Goal: Transaction & Acquisition: Book appointment/travel/reservation

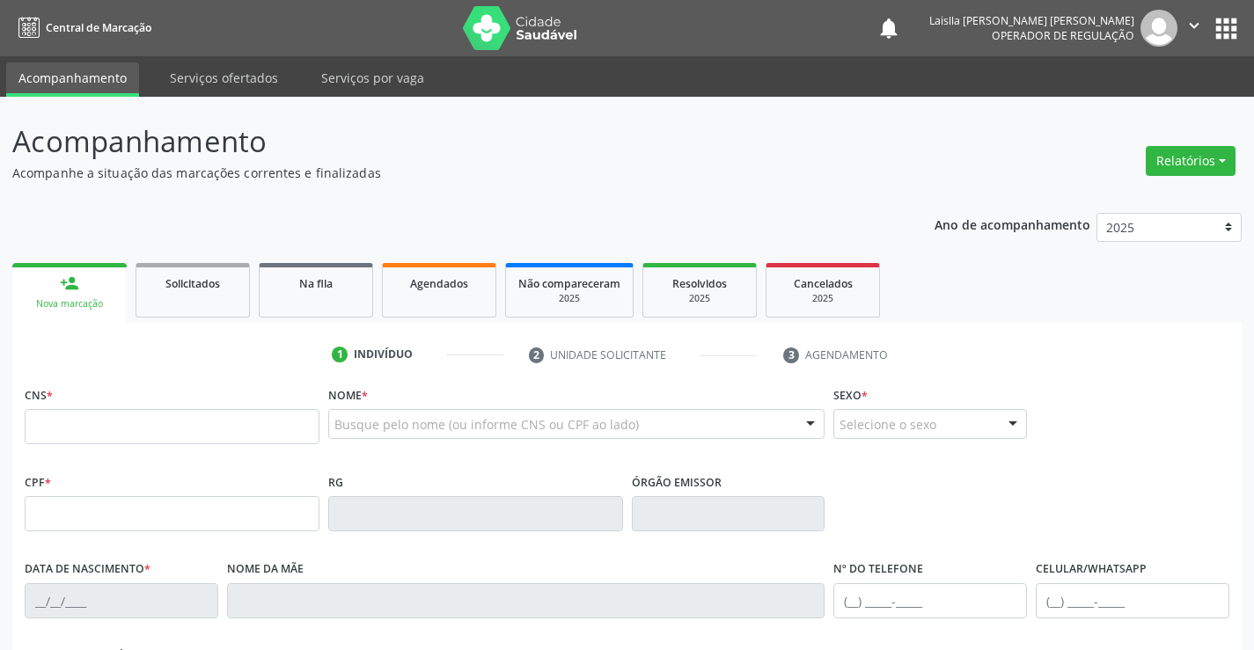
click at [255, 429] on input "text" at bounding box center [172, 426] width 295 height 35
type input "700 4009 0131 2348"
type input "[DATE]"
type input "S/N"
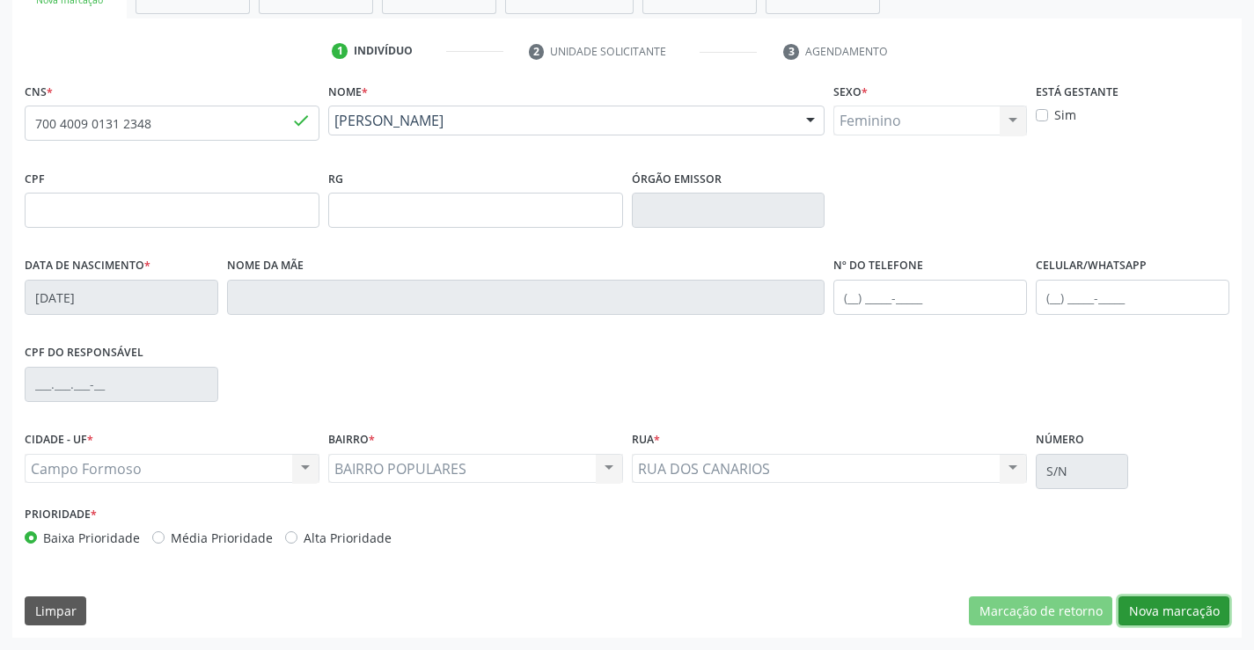
click at [1166, 606] on button "Nova marcação" at bounding box center [1173, 612] width 111 height 30
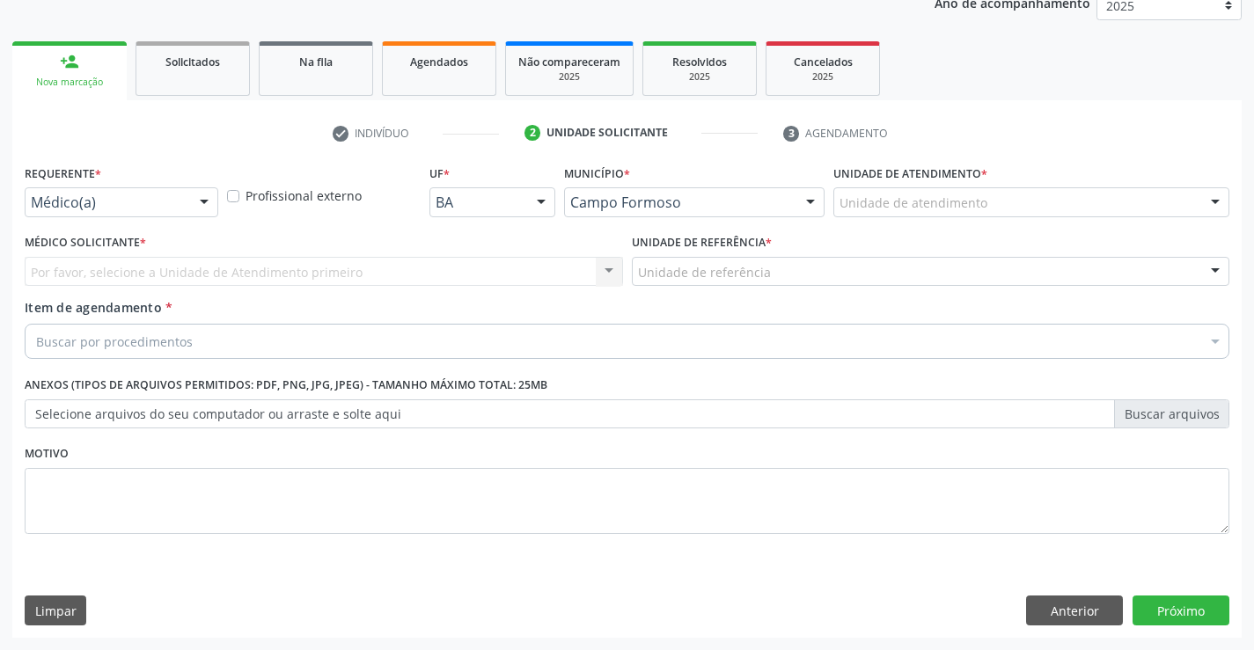
scroll to position [222, 0]
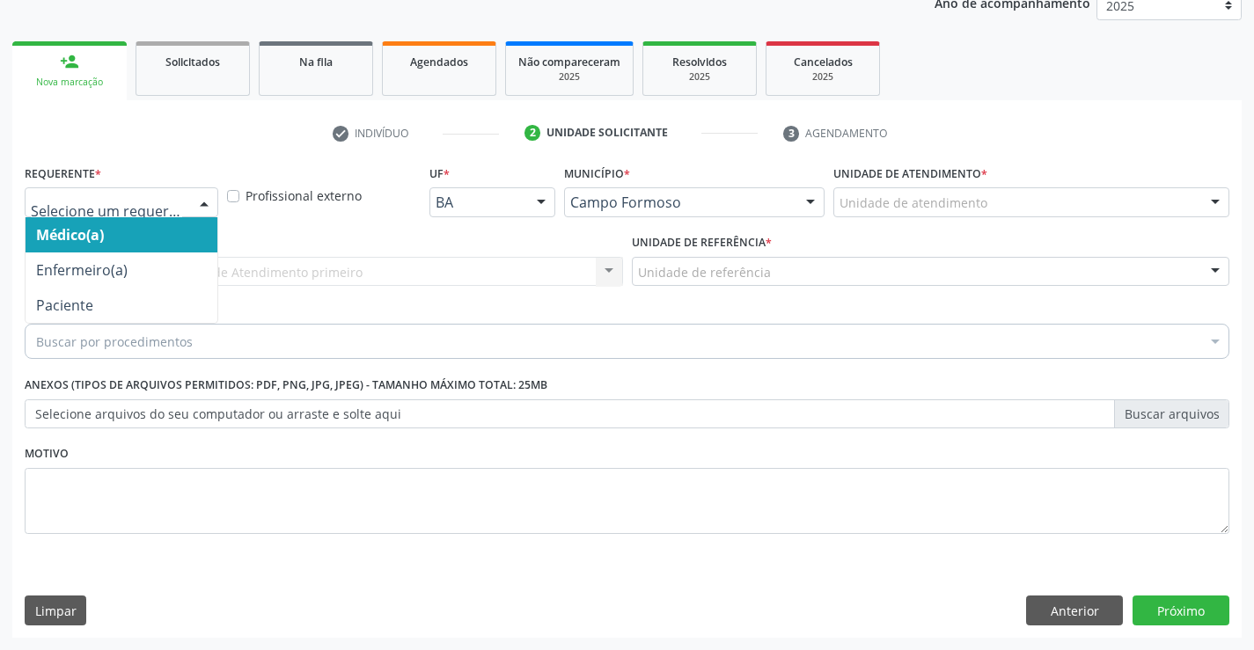
click at [172, 213] on div at bounding box center [122, 202] width 194 height 30
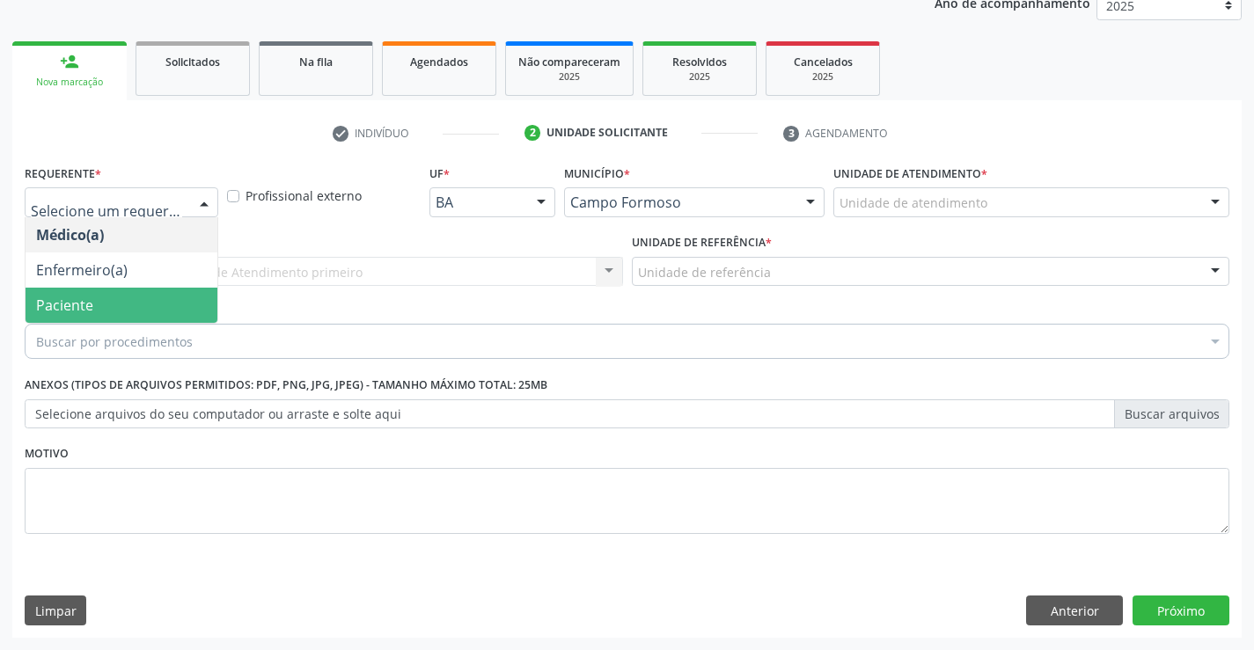
click at [113, 295] on span "Paciente" at bounding box center [122, 305] width 192 height 35
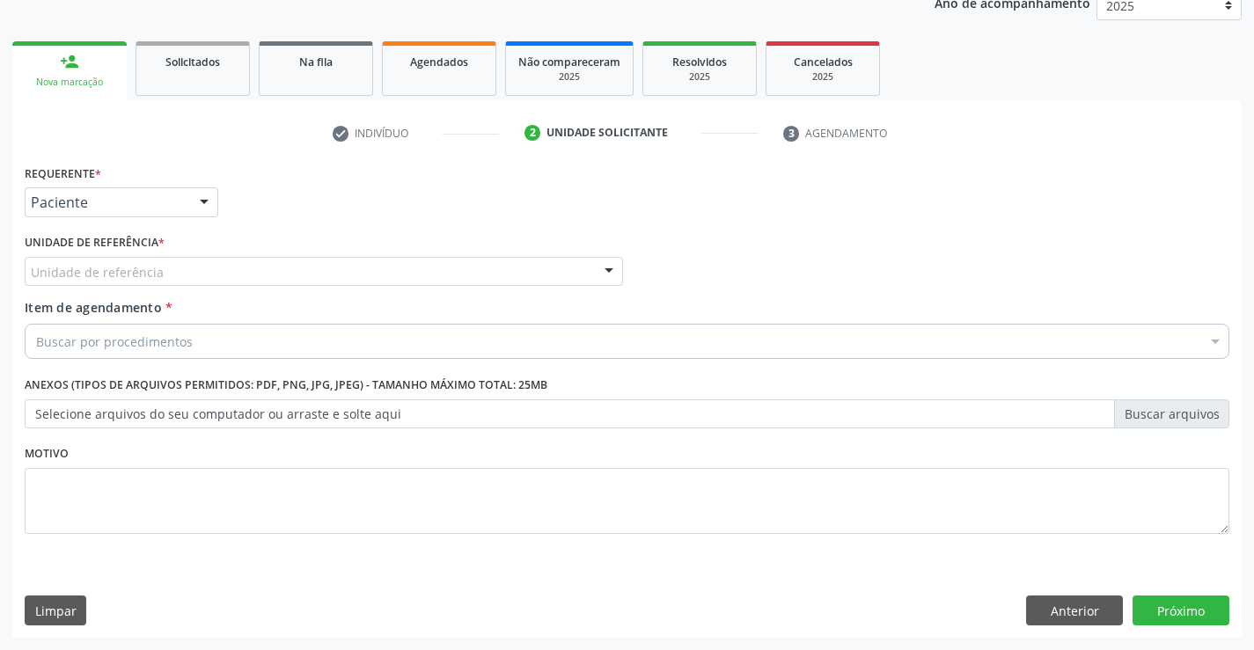
click at [193, 265] on div "Unidade de referência" at bounding box center [324, 272] width 598 height 30
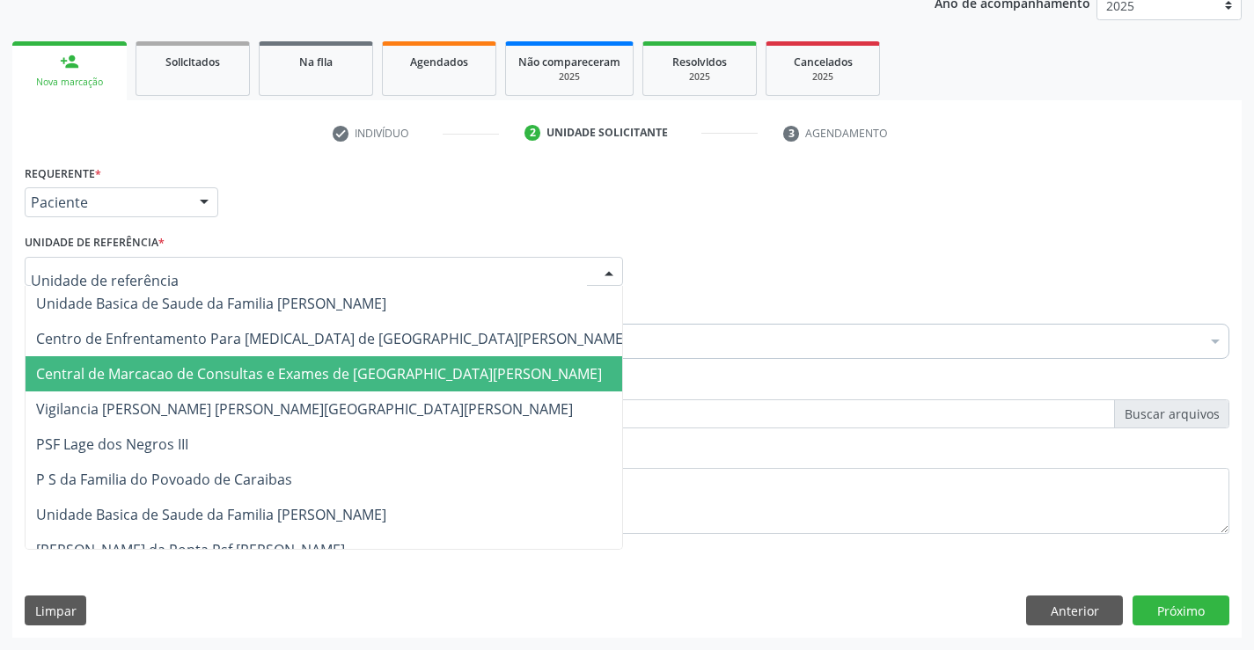
click at [154, 371] on span "Central de Marcacao de Consultas e Exames de [GEOGRAPHIC_DATA][PERSON_NAME]" at bounding box center [319, 373] width 566 height 19
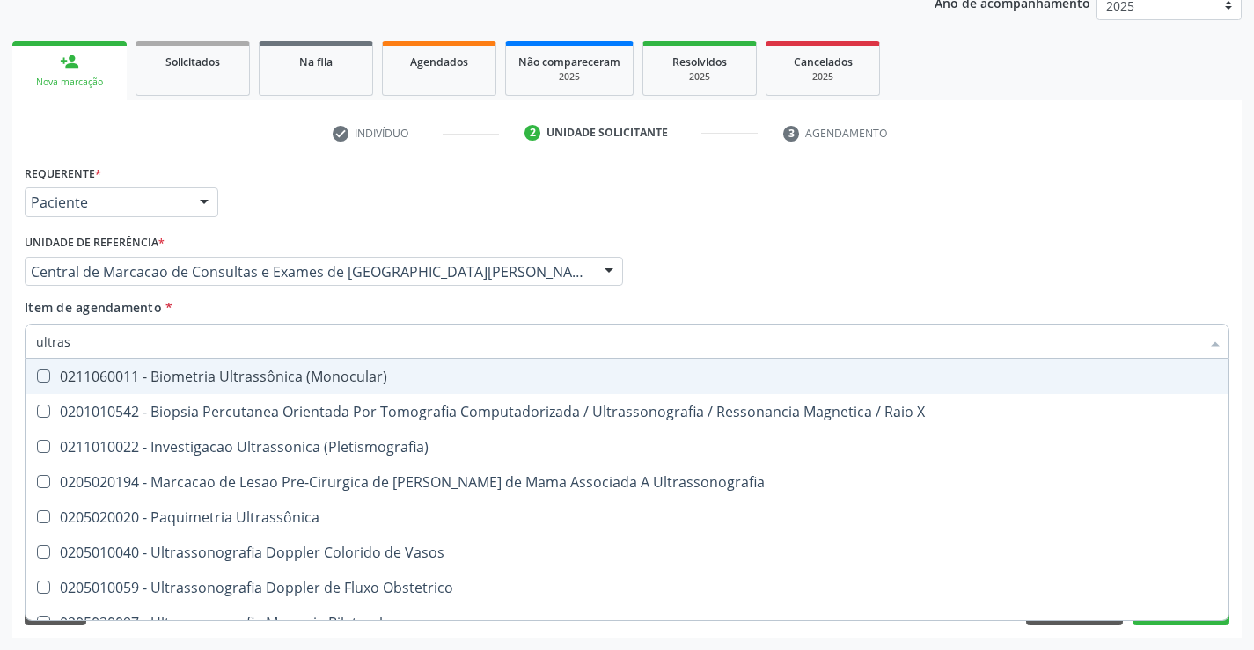
type input "ultrass"
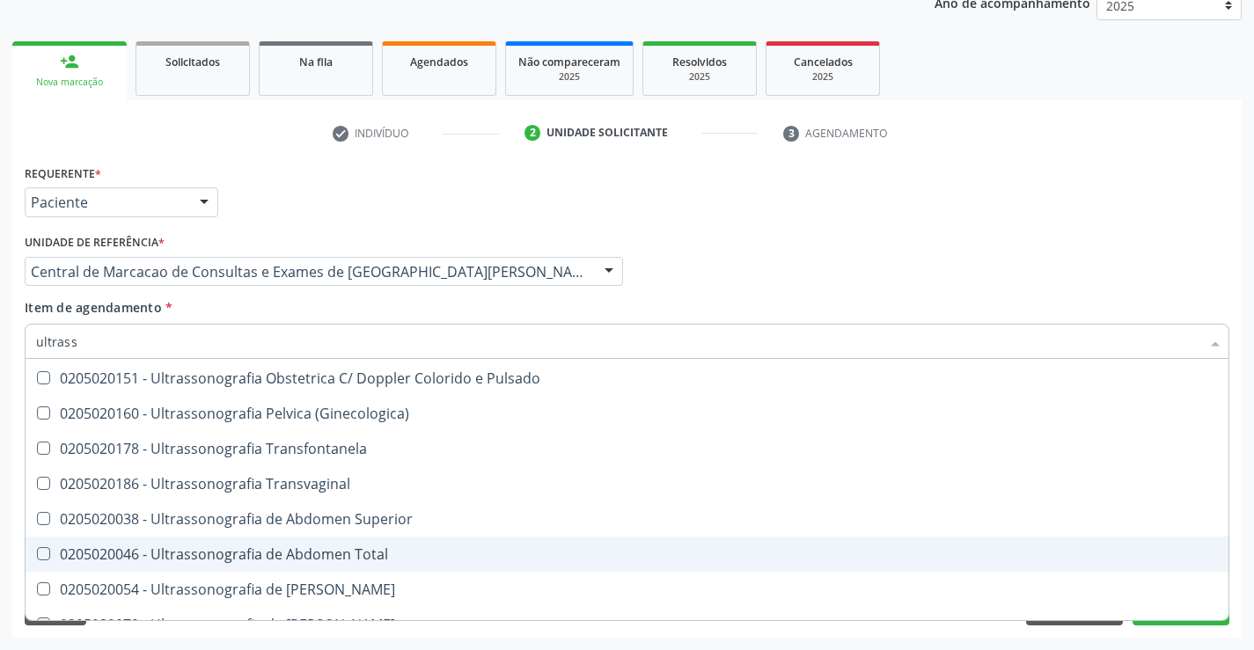
scroll to position [284, 0]
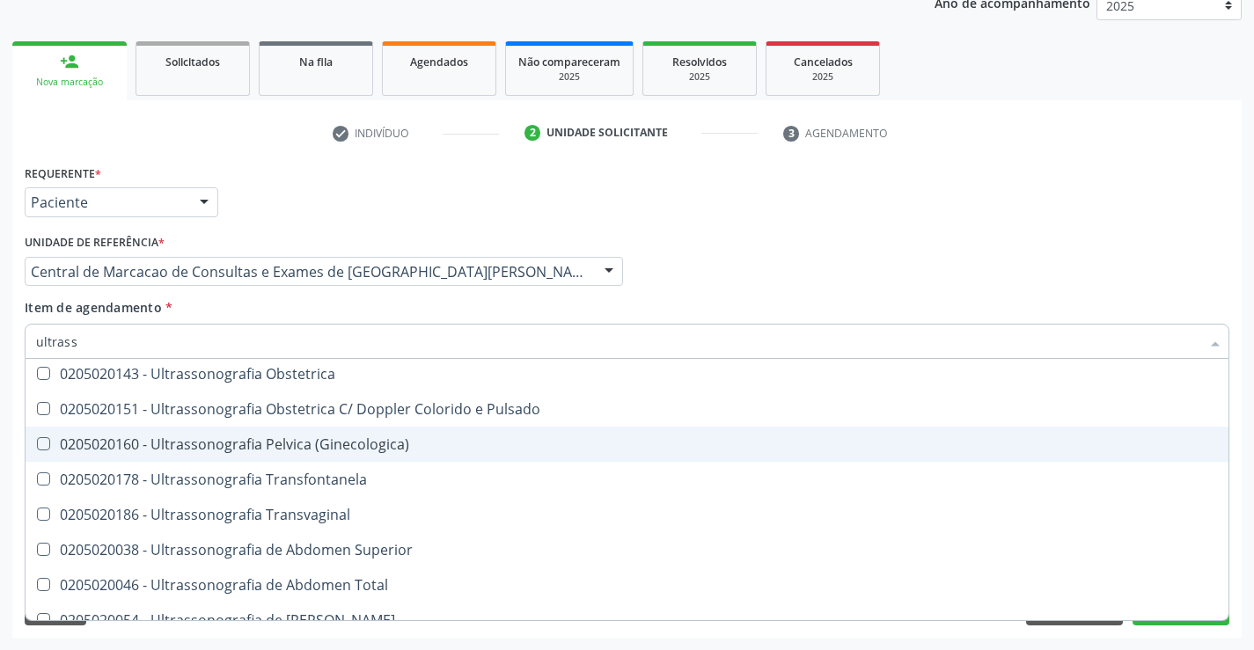
click at [371, 455] on span "0205020160 - Ultrassonografia Pelvica (Ginecologica)" at bounding box center [627, 444] width 1203 height 35
checkbox \(Ginecologica\) "true"
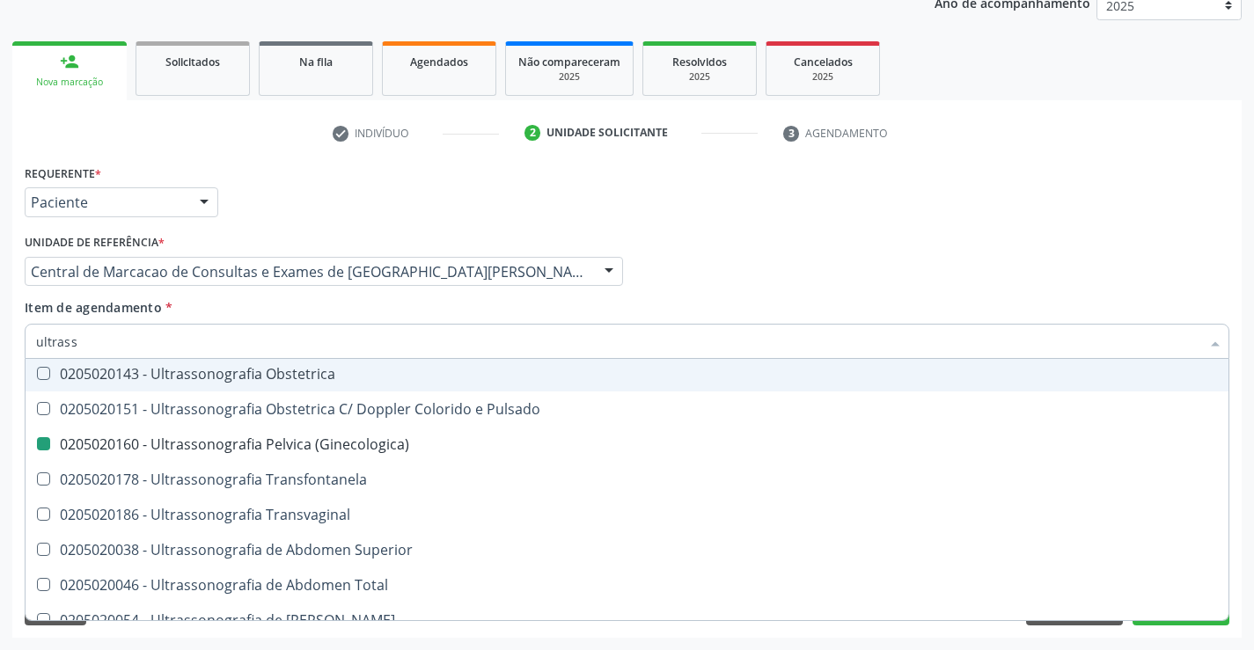
click at [896, 233] on div "Médico Solicitante Por favor, selecione a Unidade de Atendimento primeiro Nenhu…" at bounding box center [626, 264] width 1213 height 69
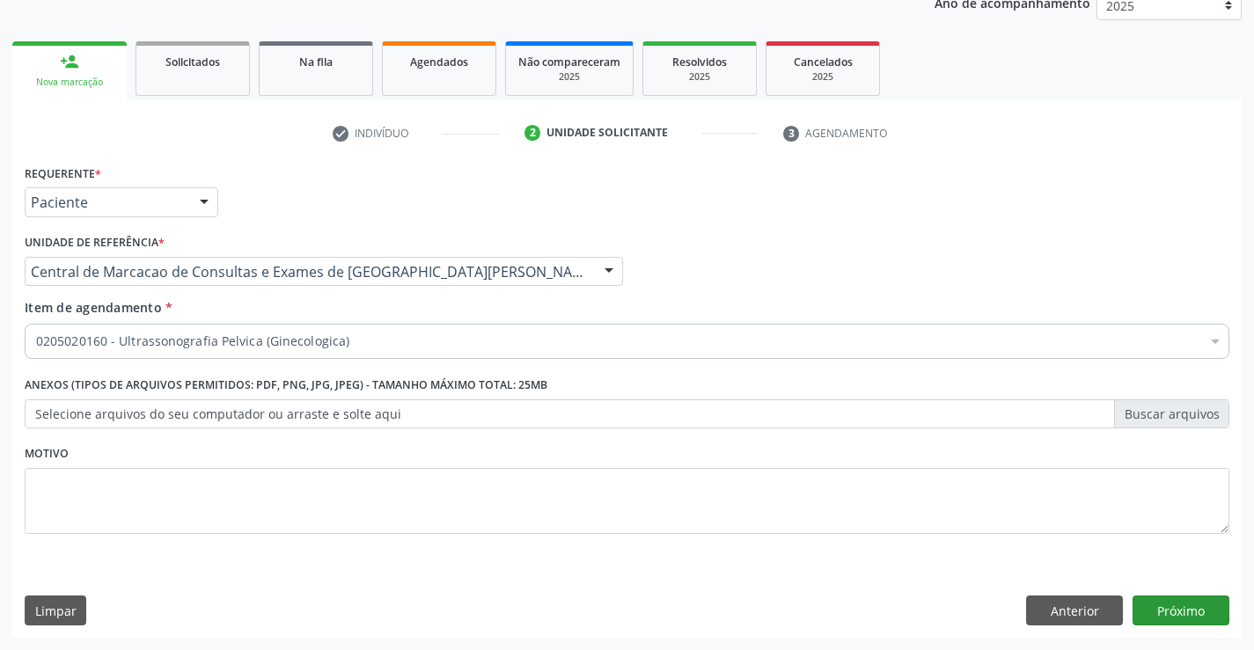
scroll to position [0, 0]
click at [1171, 615] on button "Próximo" at bounding box center [1180, 611] width 97 height 30
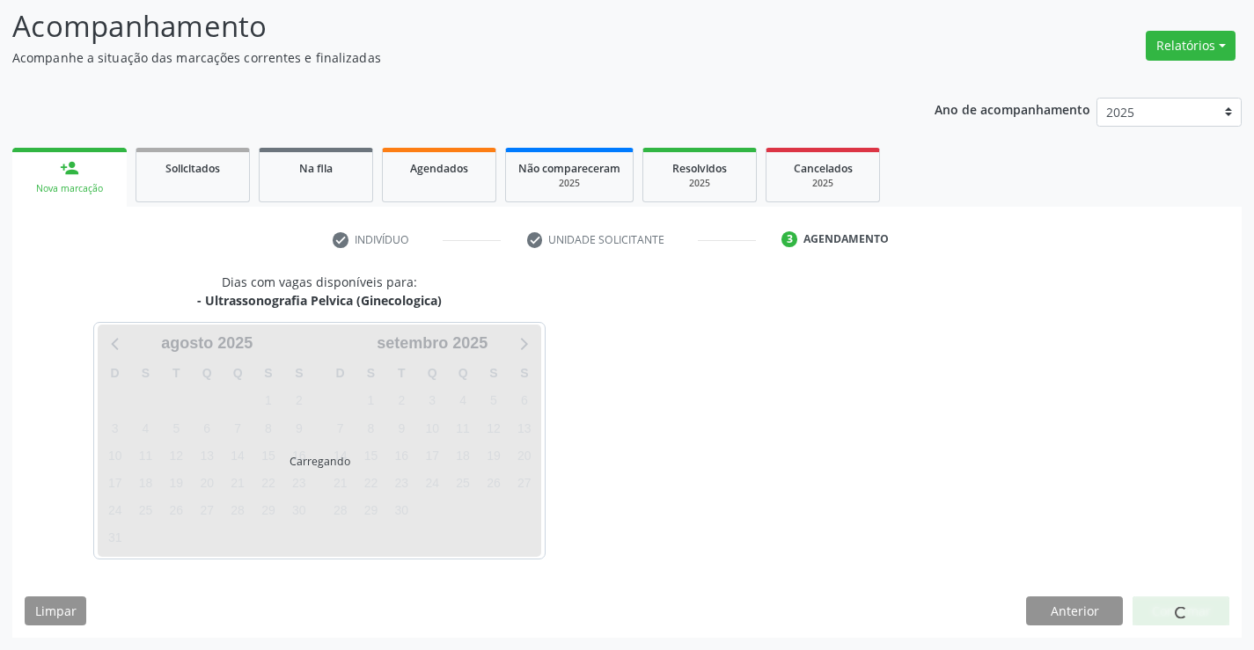
scroll to position [115, 0]
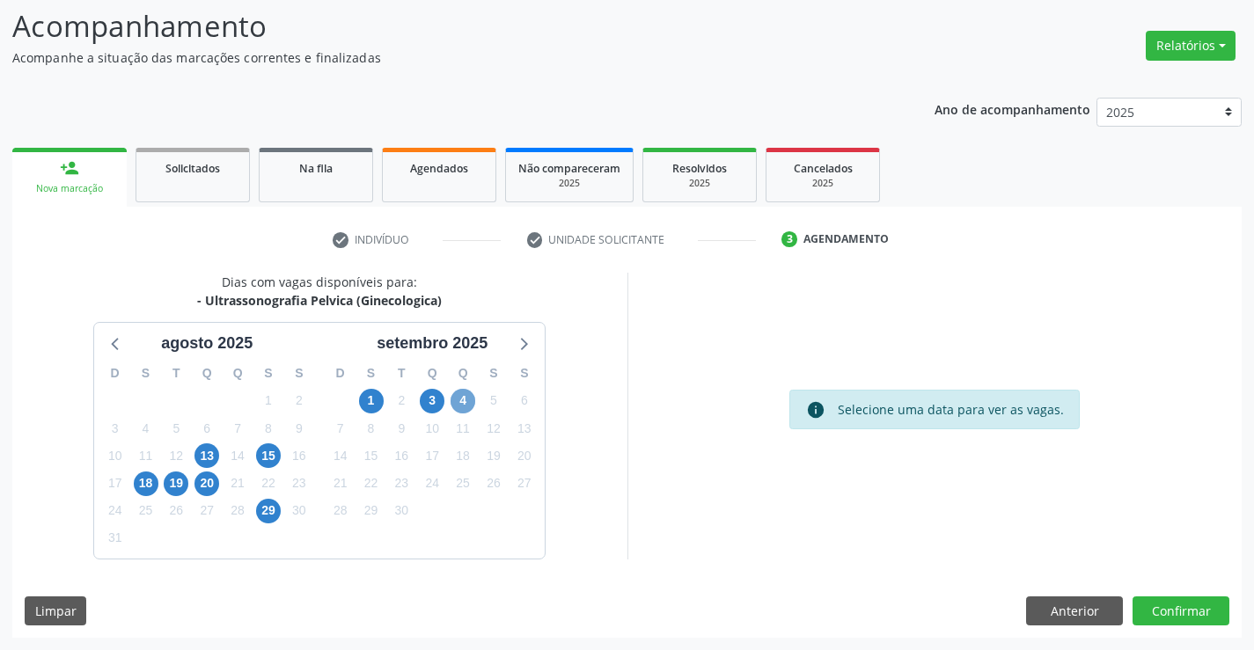
click at [471, 406] on span "4" at bounding box center [463, 401] width 25 height 25
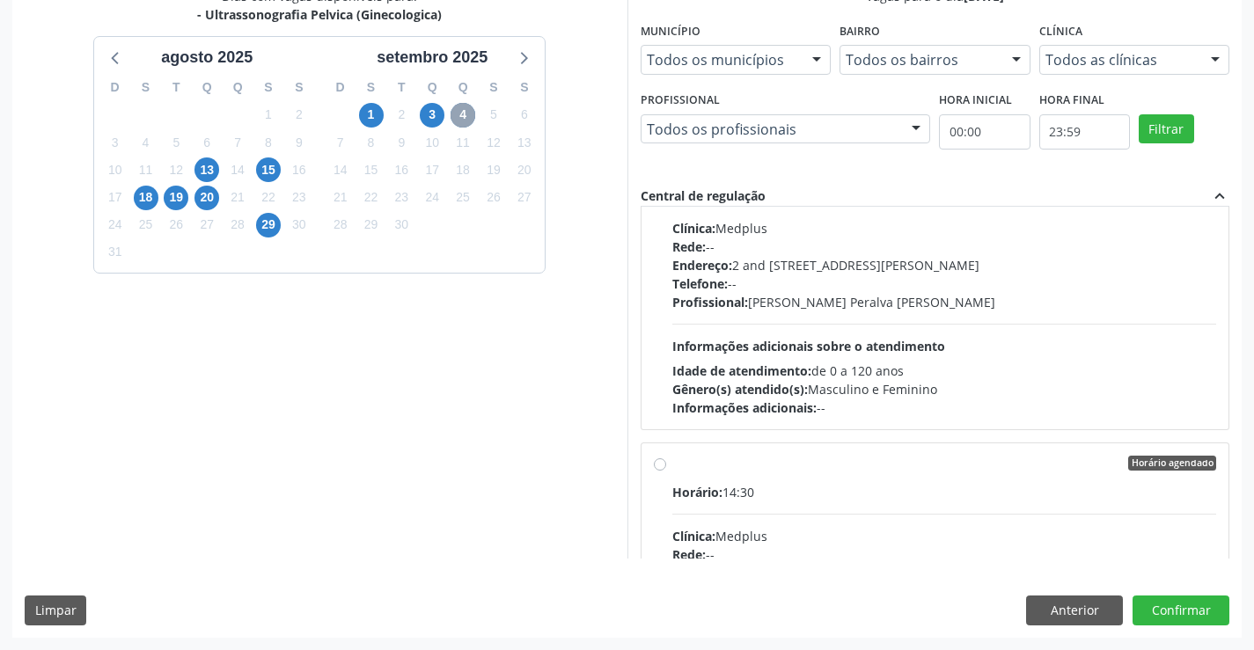
scroll to position [2128, 0]
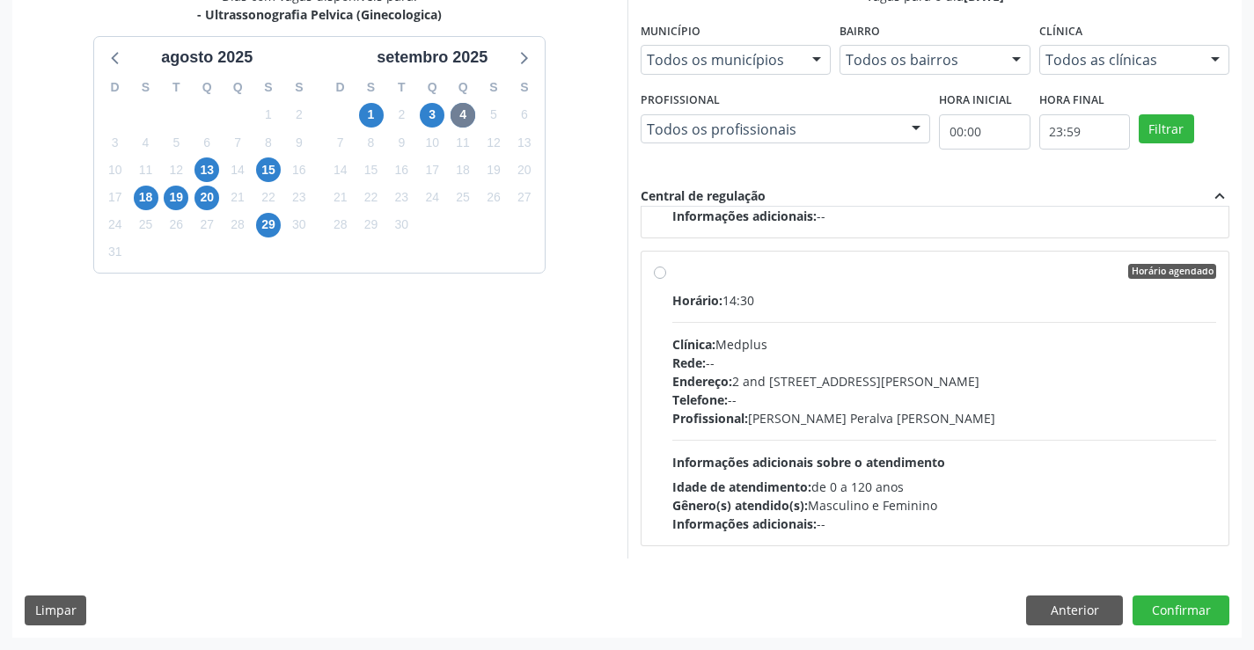
click at [810, 424] on div "Profissional: [PERSON_NAME] Peralva [PERSON_NAME]" at bounding box center [944, 418] width 545 height 18
click at [666, 280] on input "Horário agendado Horário: 14:30 Clínica: Medplus Rede: -- Endereço: 2 and [STRE…" at bounding box center [660, 272] width 12 height 16
radio input "true"
click at [1161, 599] on button "Confirmar" at bounding box center [1180, 611] width 97 height 30
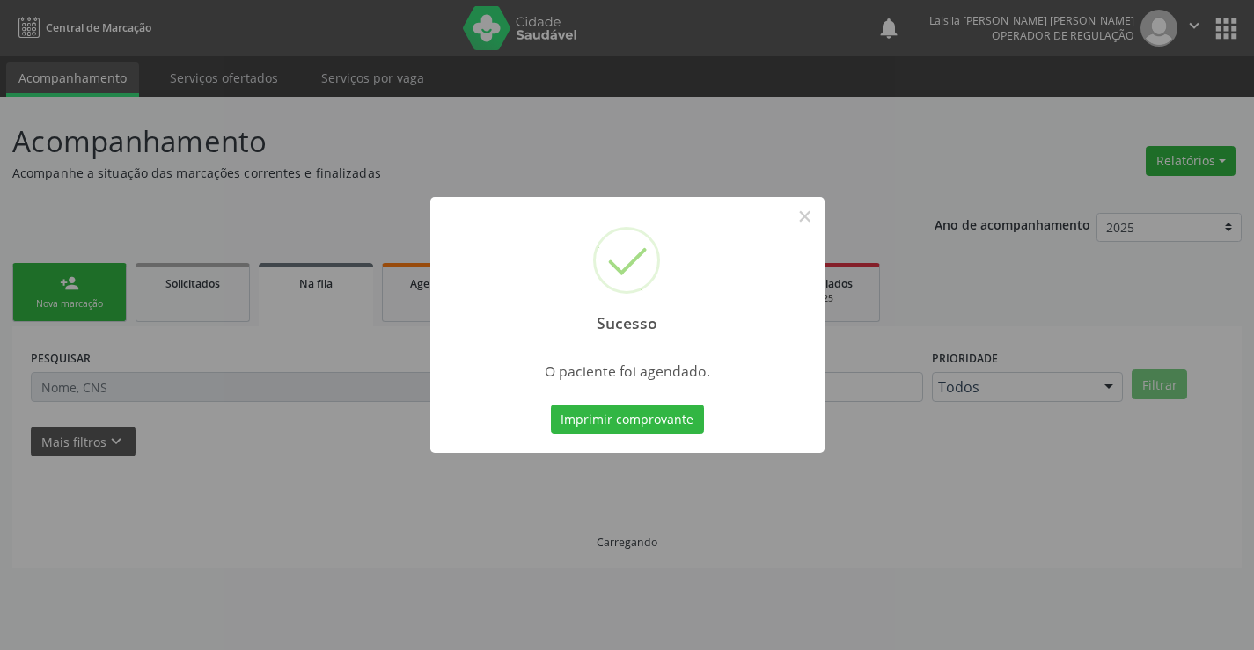
scroll to position [0, 0]
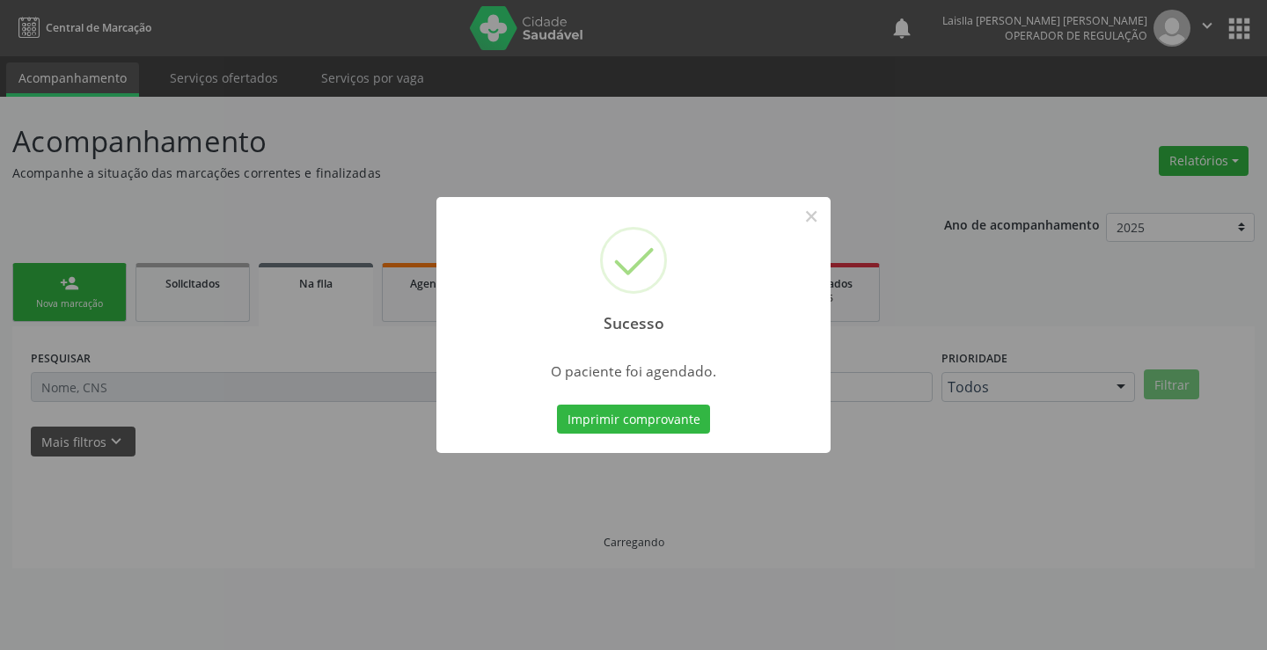
click at [557, 405] on button "Imprimir comprovante" at bounding box center [633, 420] width 153 height 30
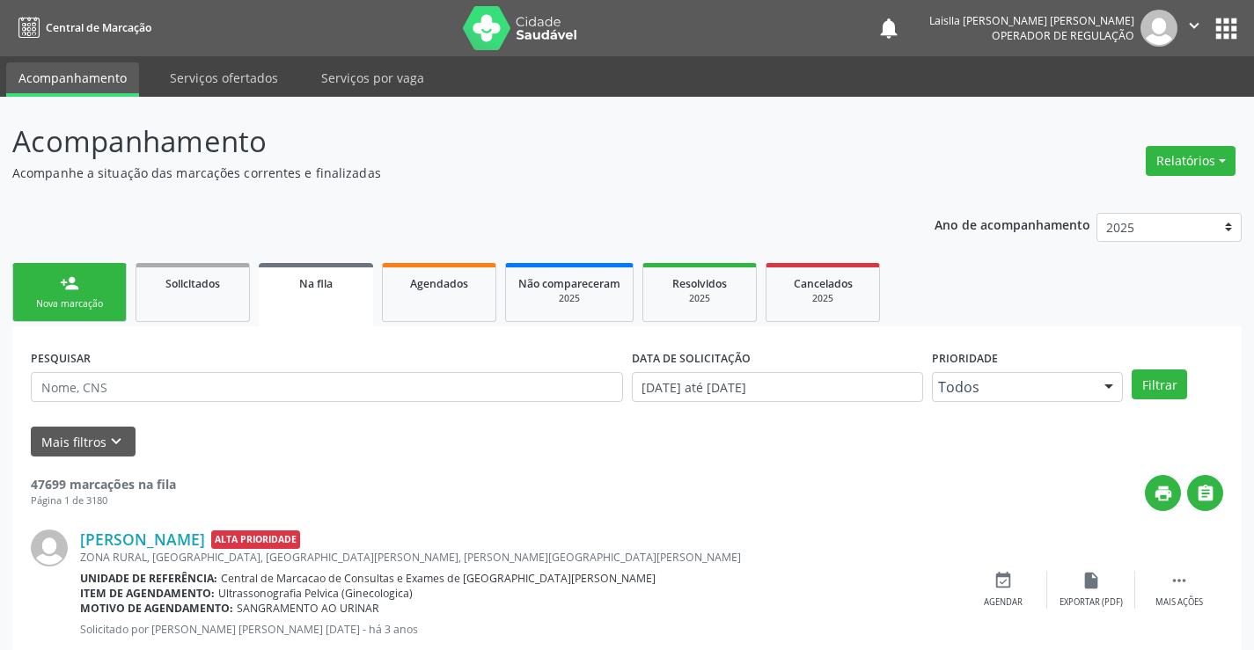
click at [82, 282] on link "person_add Nova marcação" at bounding box center [69, 292] width 114 height 59
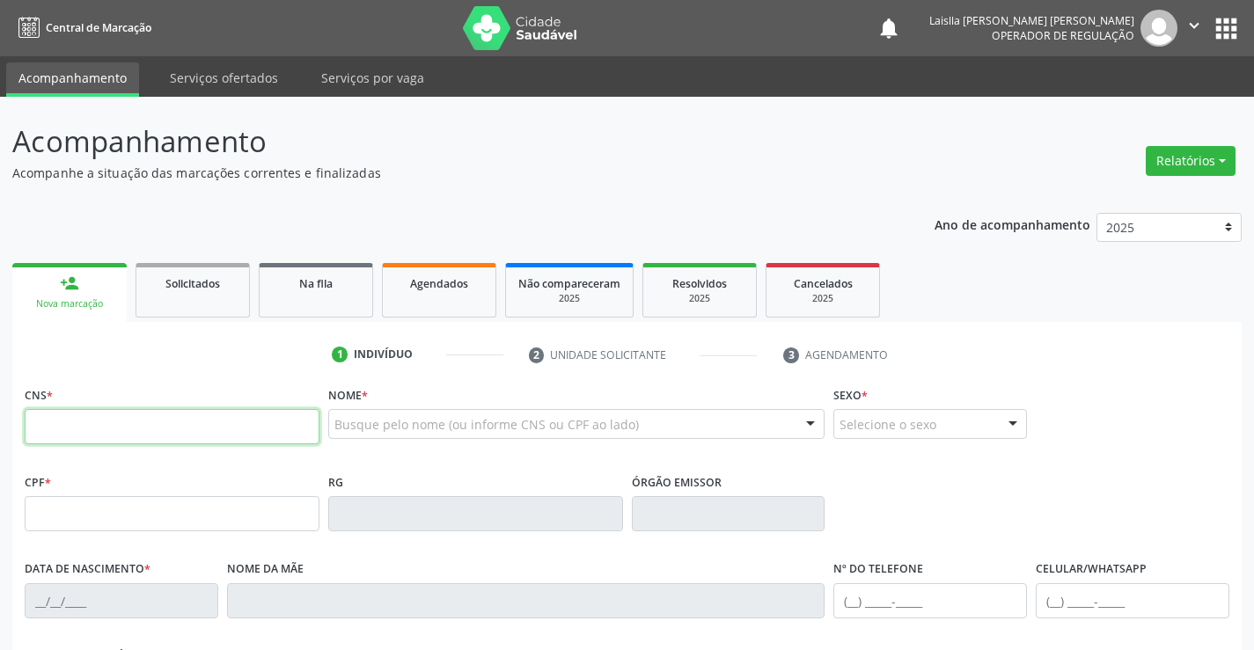
click at [68, 425] on input "text" at bounding box center [172, 426] width 295 height 35
type input "707 8096 0805 7218"
type input "94364752"
type input "[DATE]"
type input "[PHONE_NUMBER]"
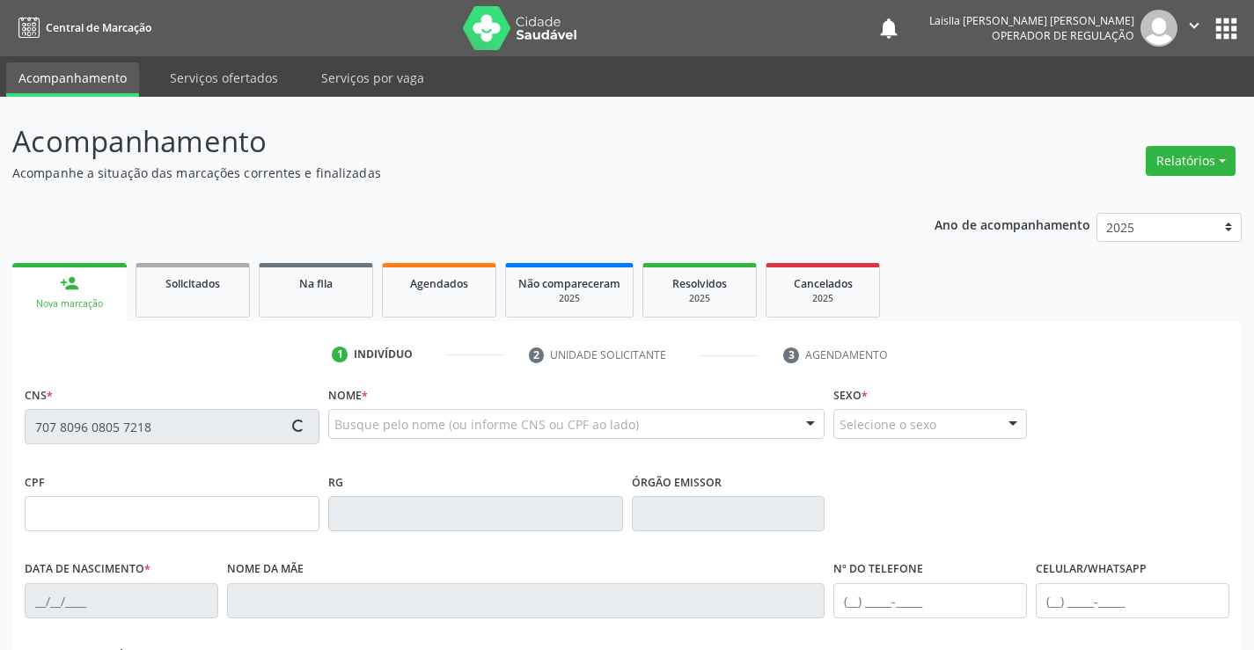
type input "[PHONE_NUMBER]"
type input "992.956.365-20"
type input "SN"
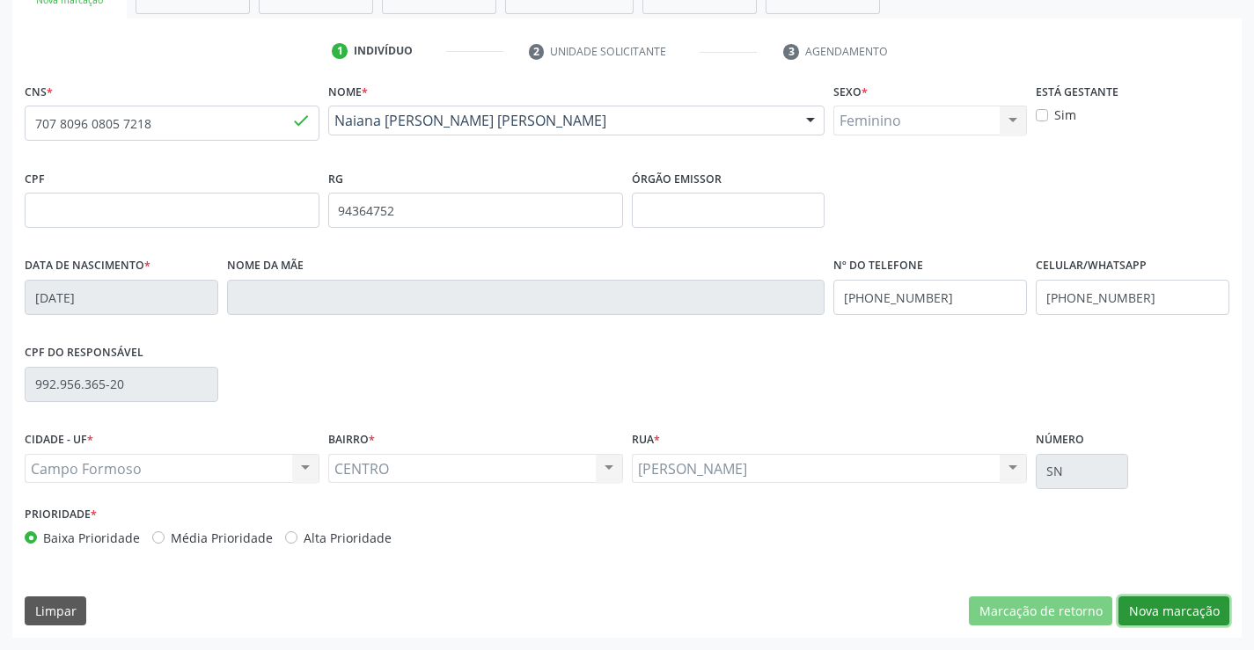
click at [1151, 605] on button "Nova marcação" at bounding box center [1173, 612] width 111 height 30
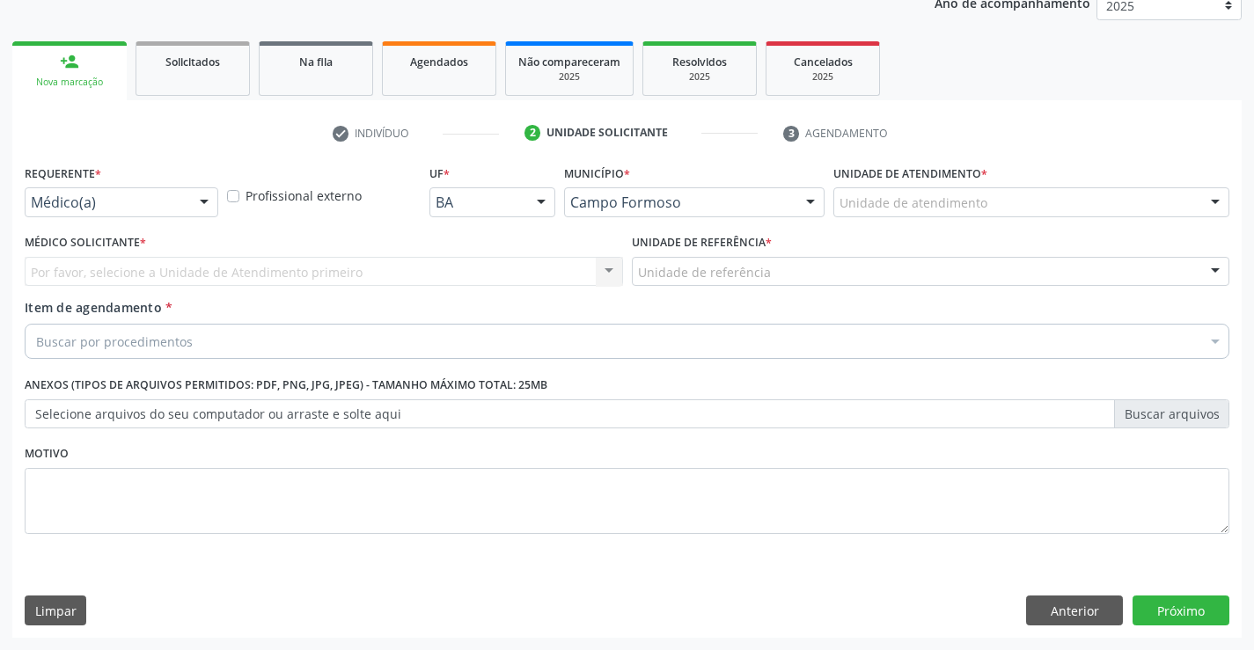
scroll to position [222, 0]
click at [157, 192] on div "Médico(a)" at bounding box center [122, 202] width 194 height 30
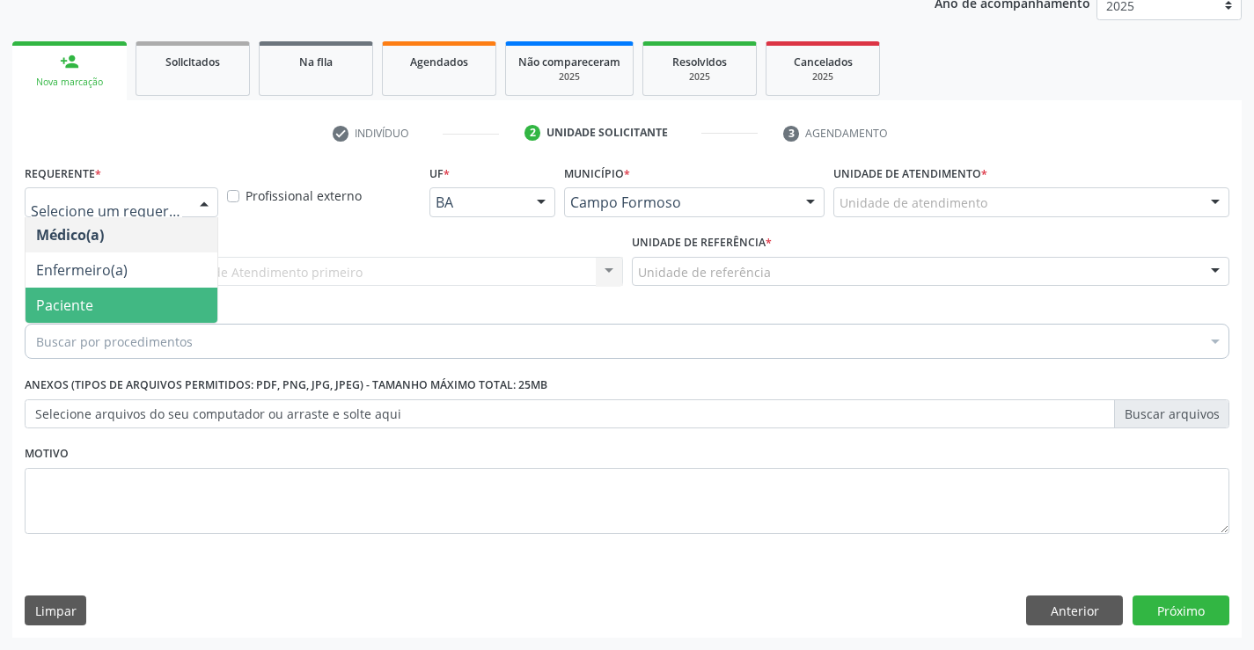
click at [146, 304] on span "Paciente" at bounding box center [122, 305] width 192 height 35
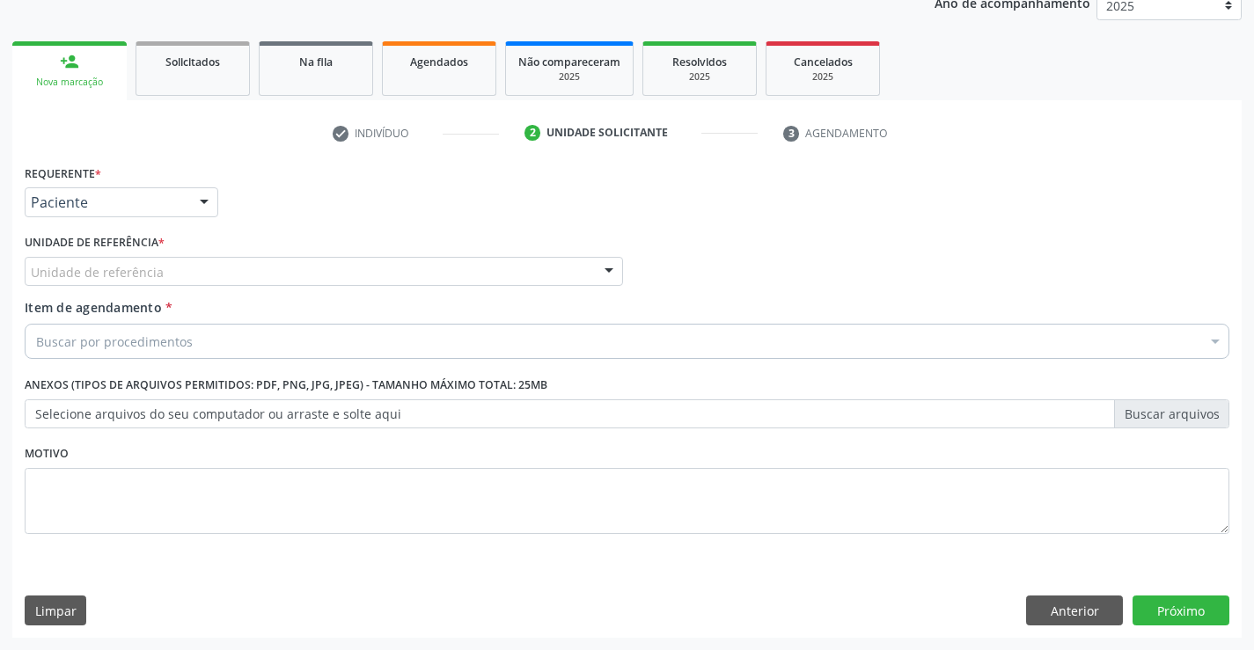
click at [231, 280] on div "Unidade de referência" at bounding box center [324, 272] width 598 height 30
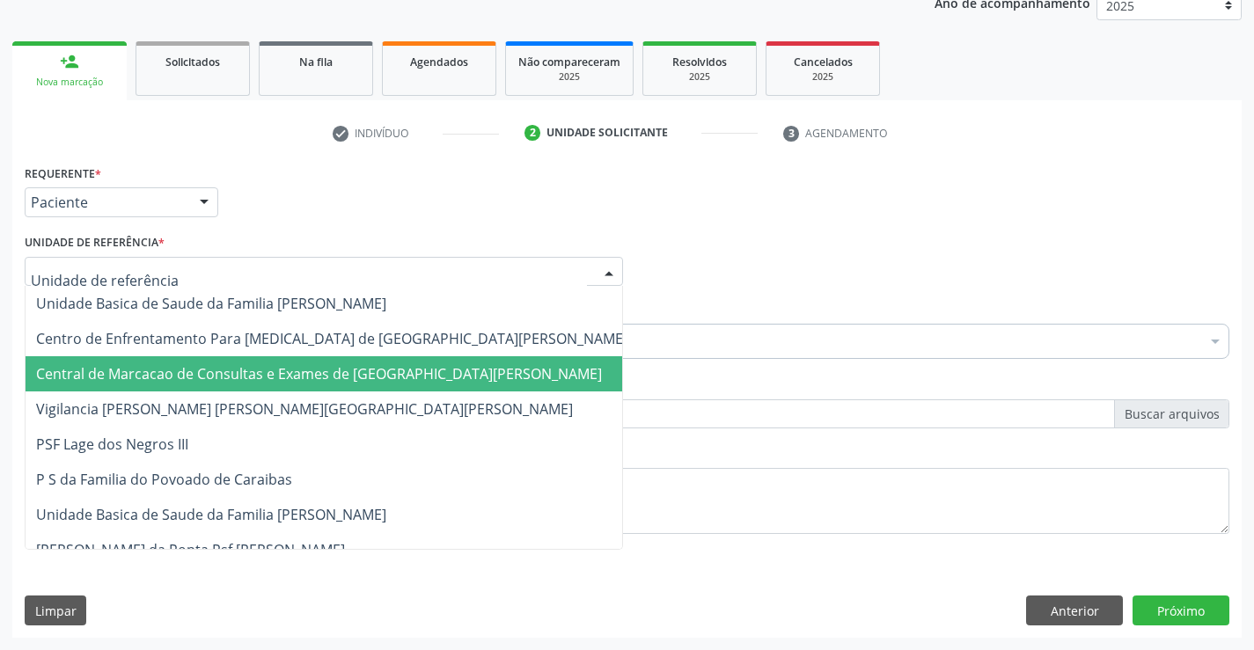
click at [186, 364] on span "Central de Marcacao de Consultas e Exames de [GEOGRAPHIC_DATA][PERSON_NAME]" at bounding box center [319, 373] width 566 height 19
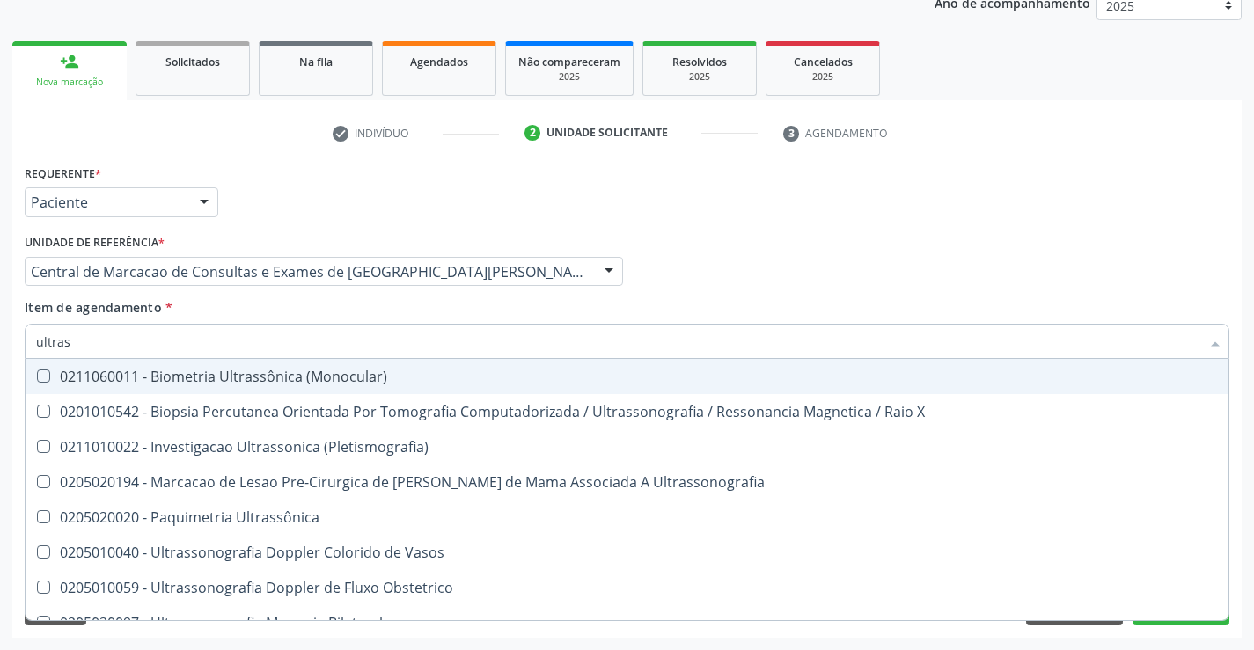
type input "ultrass"
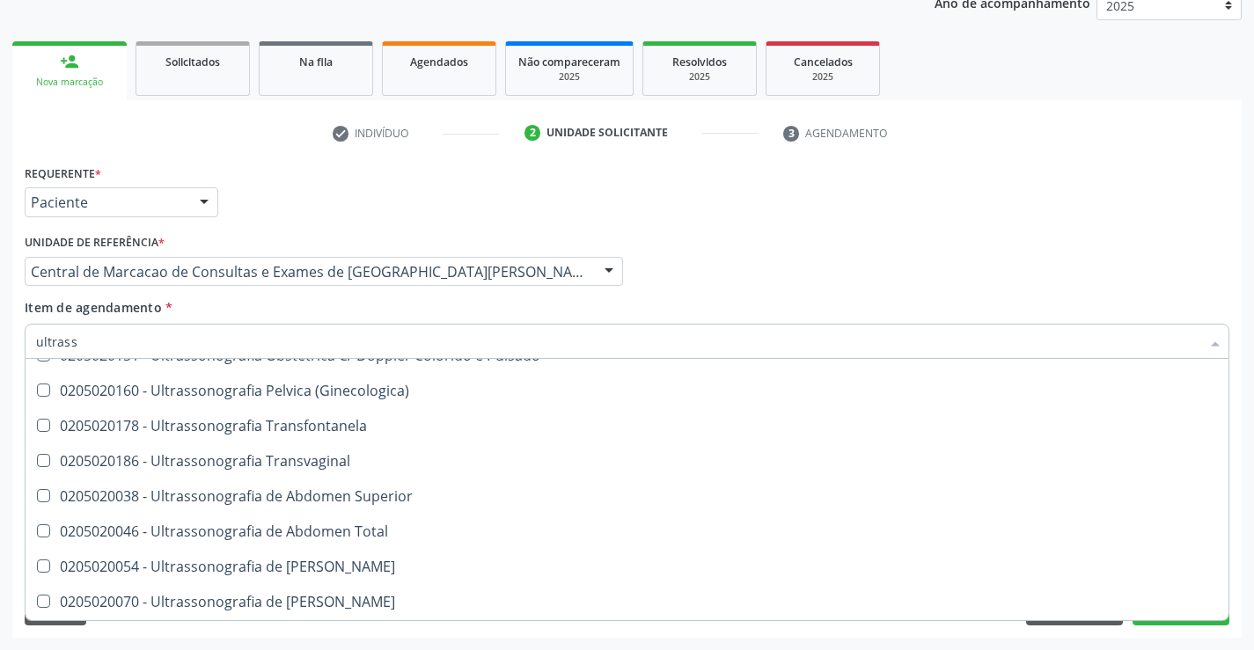
scroll to position [352, 0]
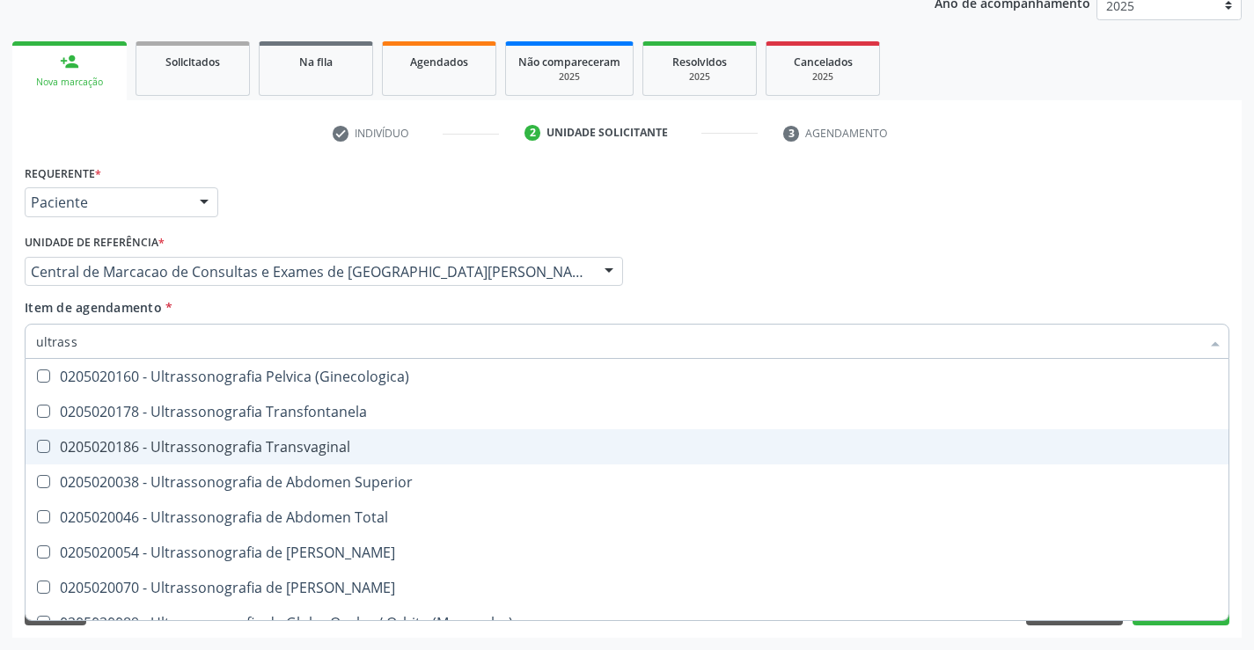
click at [344, 445] on div "0205020186 - Ultrassonografia Transvaginal" at bounding box center [627, 447] width 1182 height 14
checkbox Transvaginal "true"
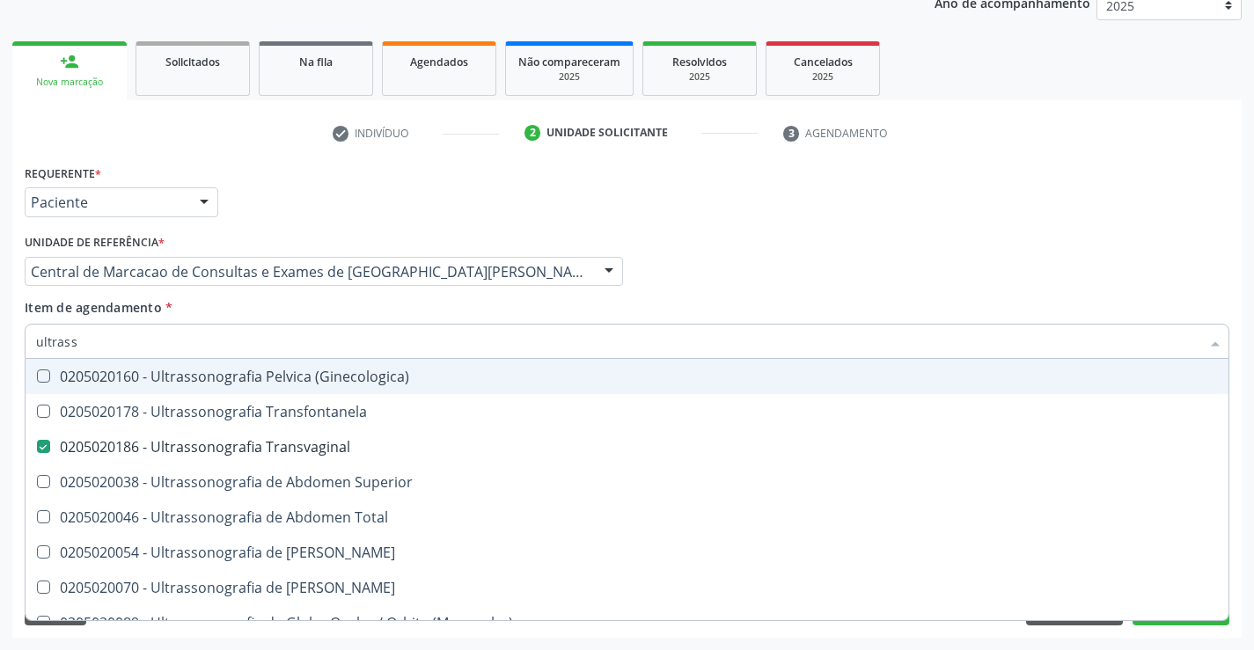
click at [887, 172] on div "Requerente * Paciente Médico(a) Enfermeiro(a) Paciente Nenhum resultado encontr…" at bounding box center [626, 194] width 1213 height 69
checkbox X "true"
checkbox Transvaginal "false"
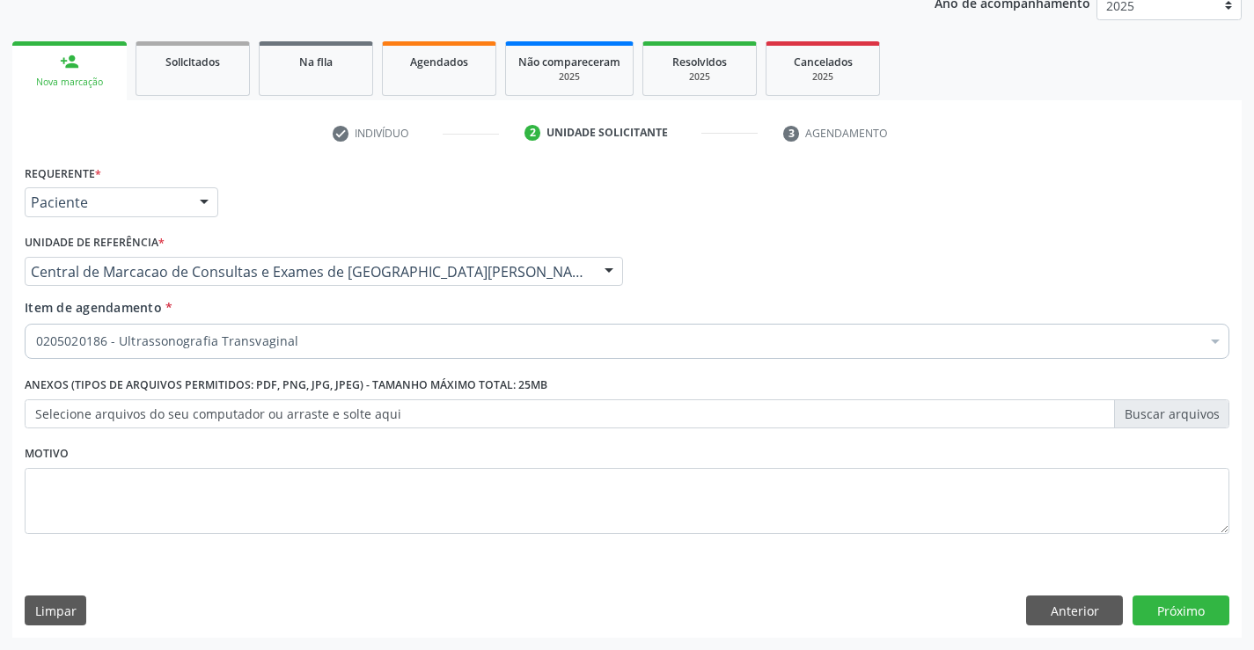
scroll to position [0, 0]
click at [1176, 607] on button "Próximo" at bounding box center [1180, 611] width 97 height 30
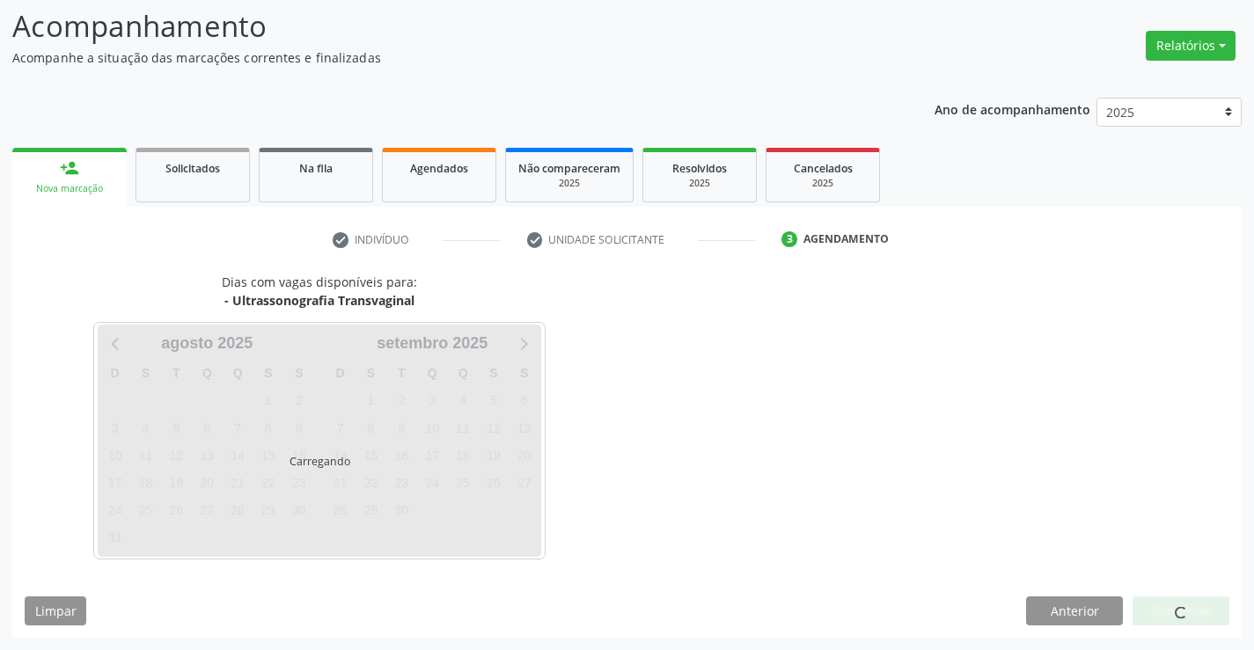
scroll to position [115, 0]
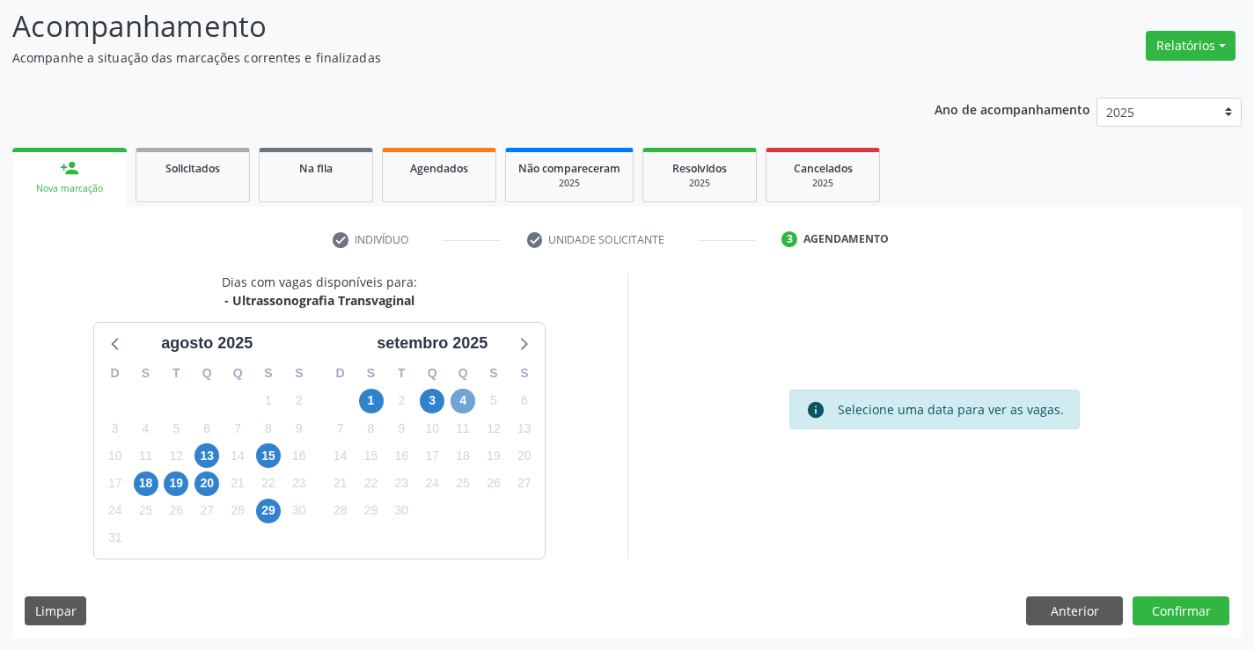
click at [465, 397] on span "4" at bounding box center [463, 401] width 25 height 25
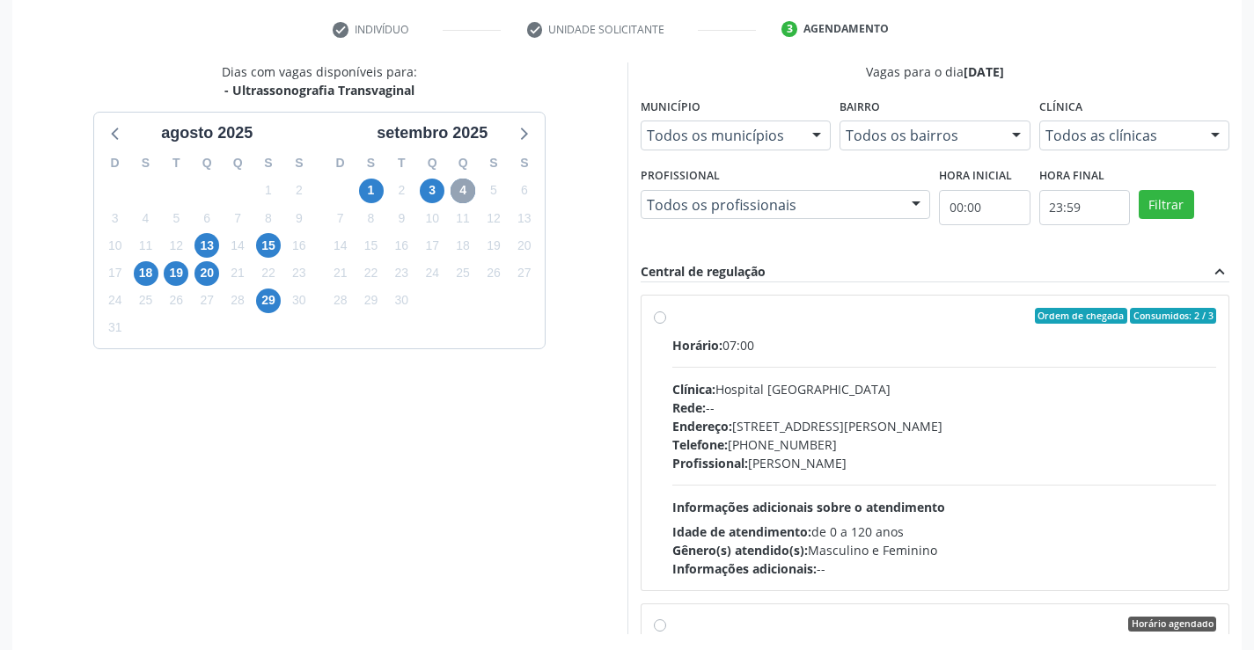
scroll to position [379, 0]
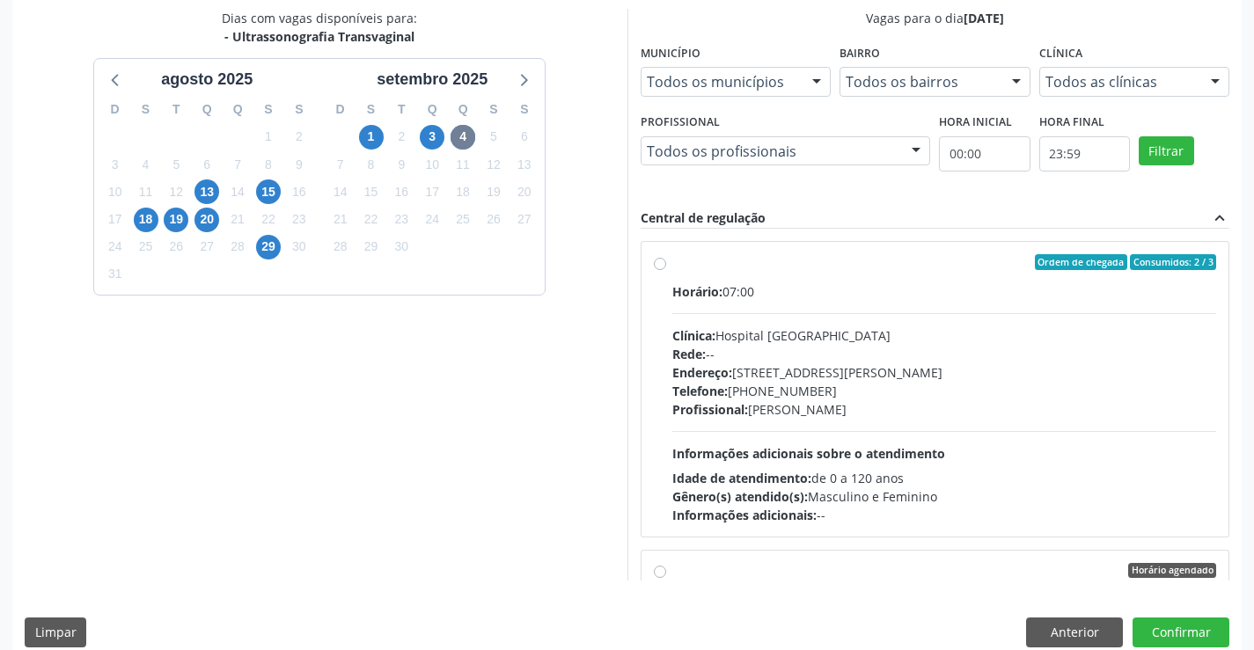
click at [823, 357] on div "Rede: --" at bounding box center [944, 354] width 545 height 18
click at [666, 270] on input "Ordem de chegada Consumidos: 2 / 3 Horário: 07:00 Clínica: Hospital [GEOGRAPHIC…" at bounding box center [660, 262] width 12 height 16
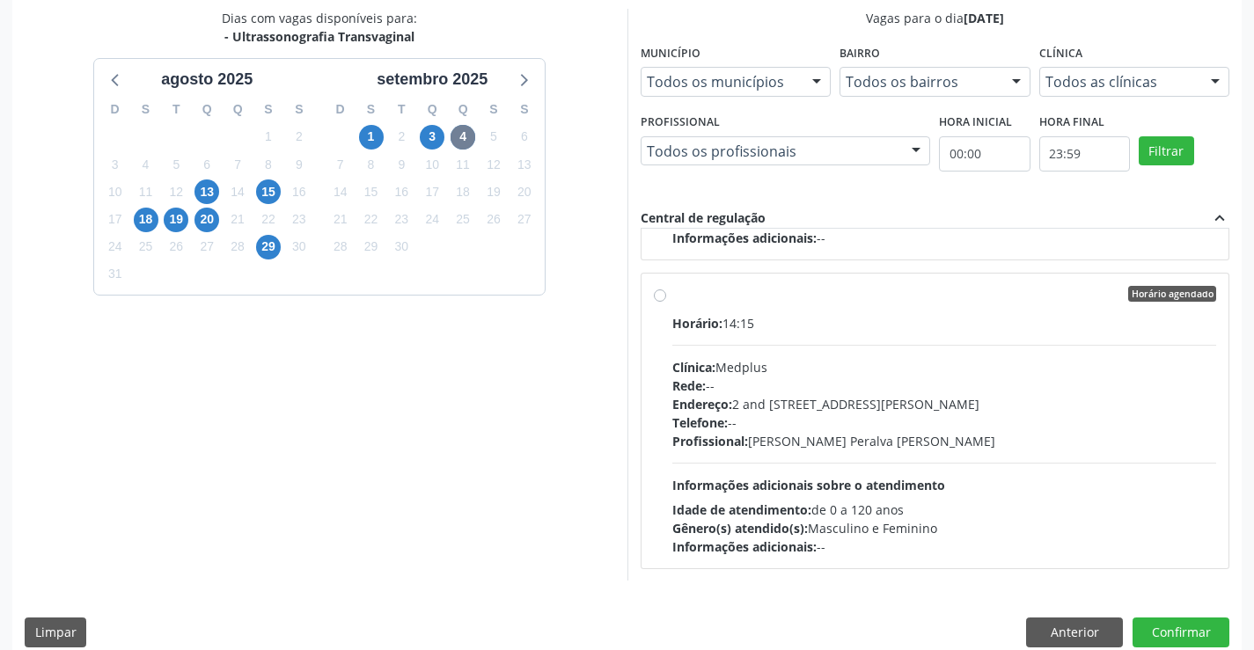
click at [824, 374] on div "Clínica: Medplus" at bounding box center [944, 367] width 545 height 18
click at [666, 302] on input "Horário agendado Horário: 14:15 Clínica: Medplus Rede: -- Endereço: 2 and [STRE…" at bounding box center [660, 294] width 12 height 16
radio input "false"
radio input "true"
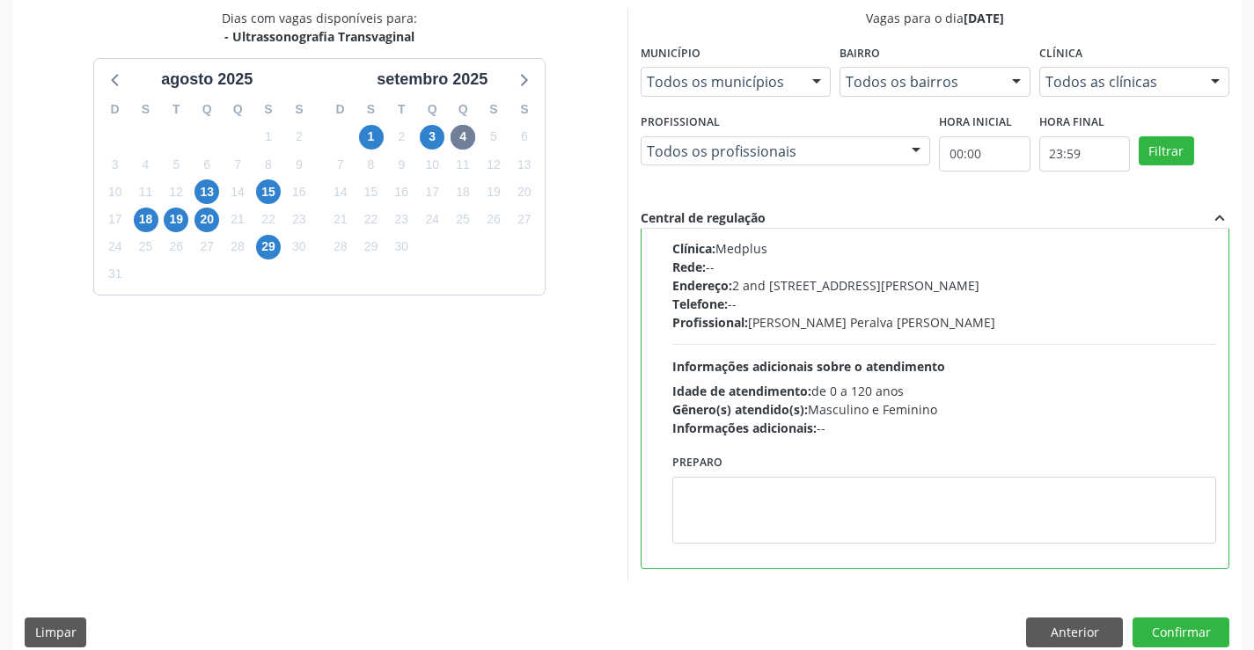
scroll to position [1819, 0]
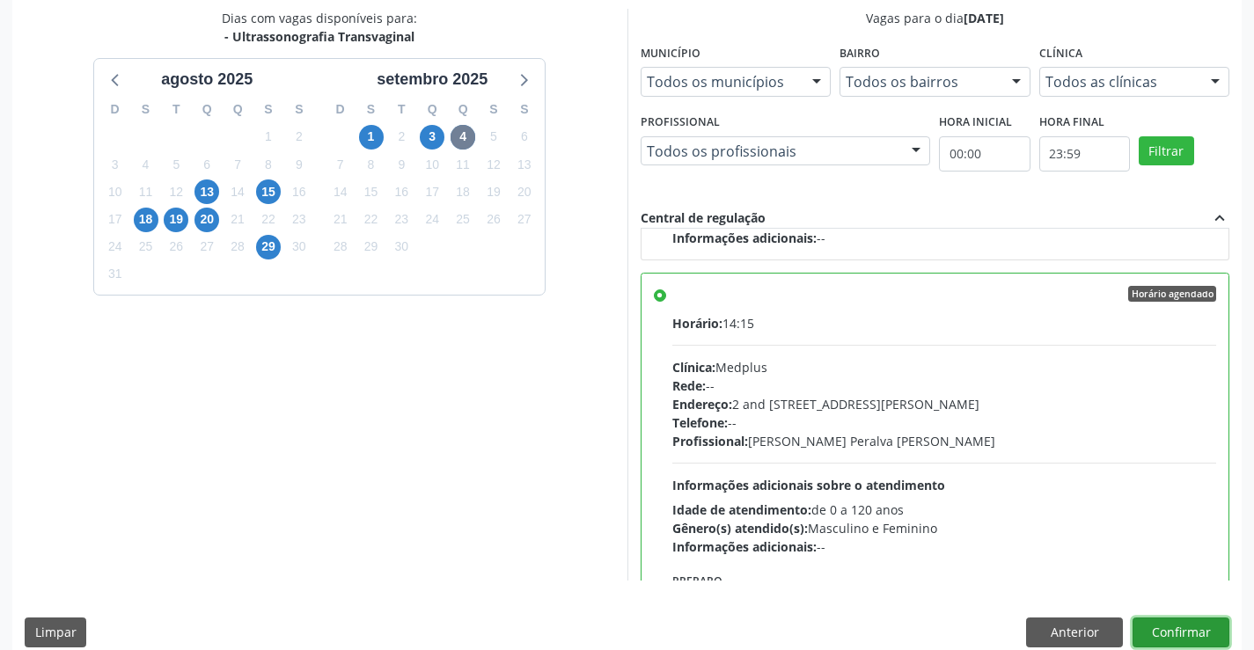
click at [1161, 625] on button "Confirmar" at bounding box center [1180, 633] width 97 height 30
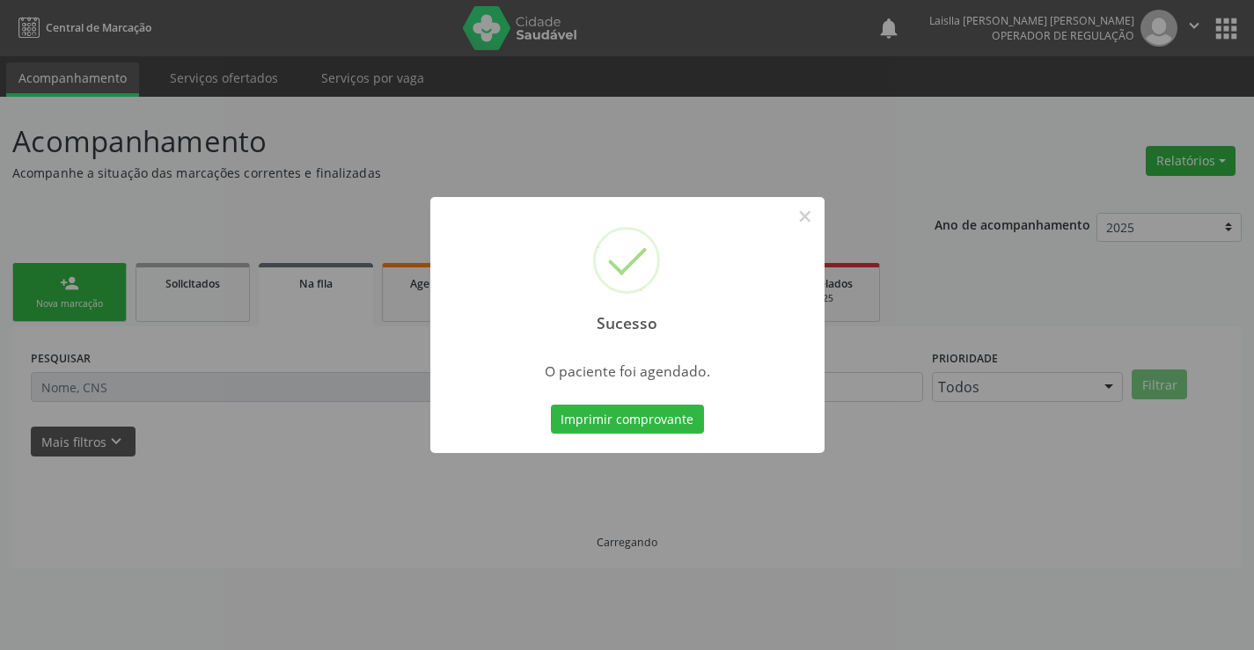
scroll to position [0, 0]
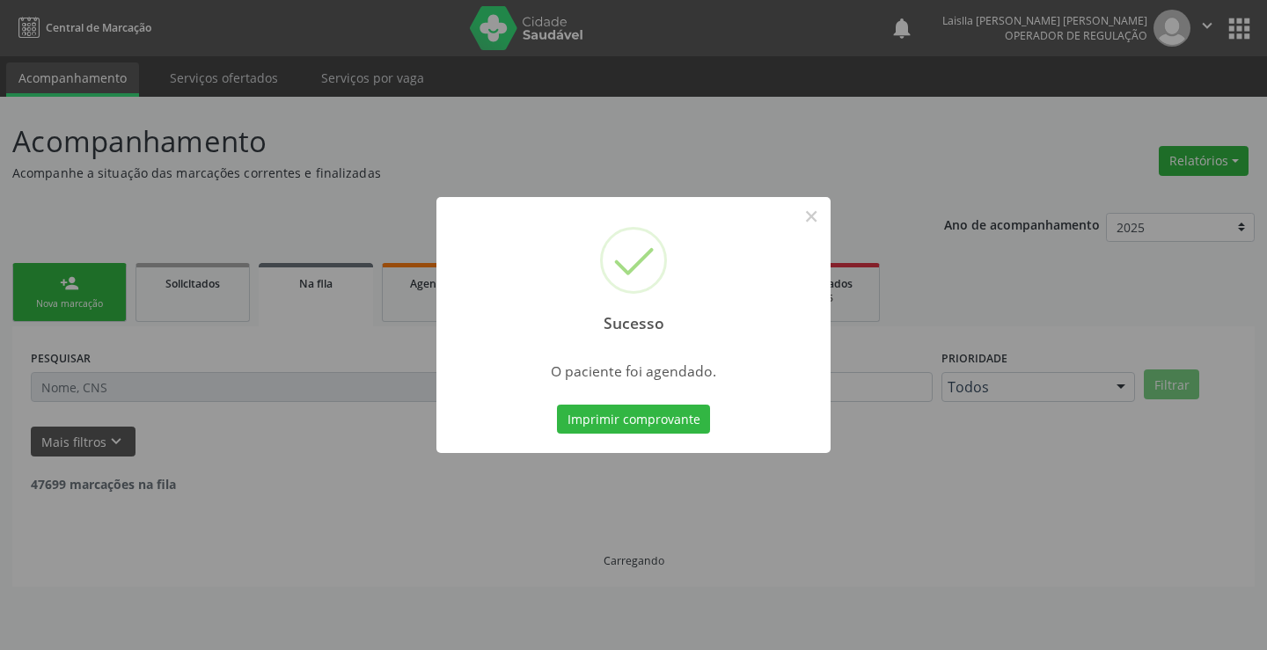
click at [557, 405] on button "Imprimir comprovante" at bounding box center [633, 420] width 153 height 30
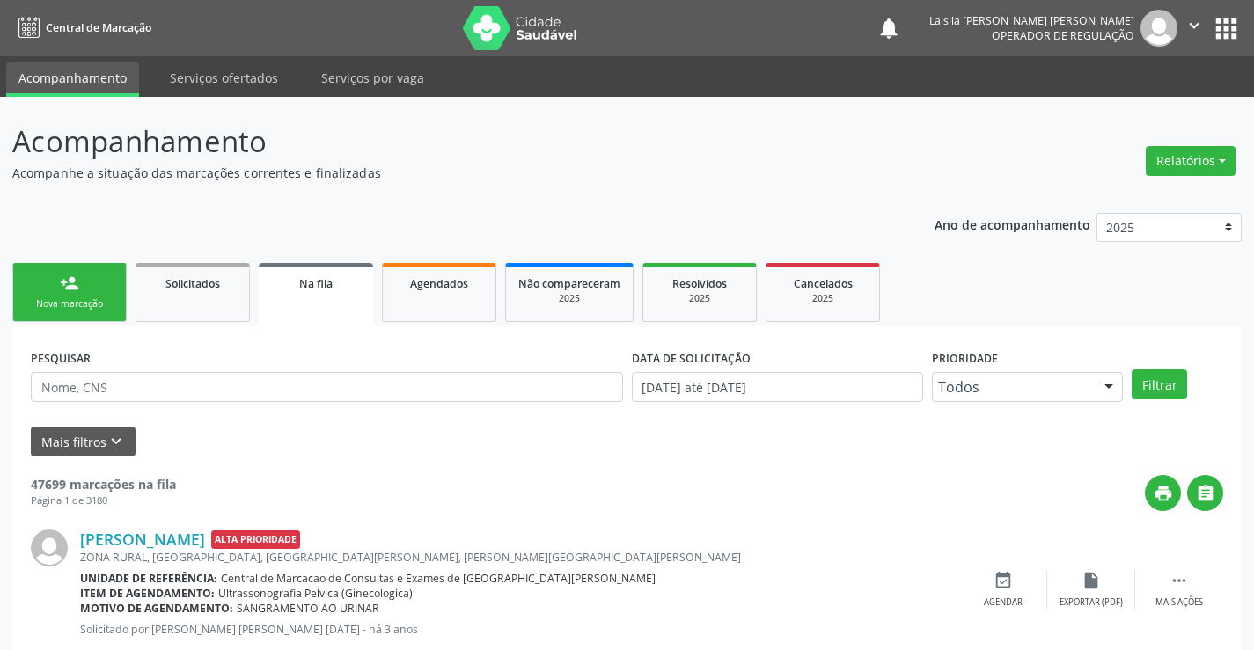
click at [98, 274] on link "person_add Nova marcação" at bounding box center [69, 292] width 114 height 59
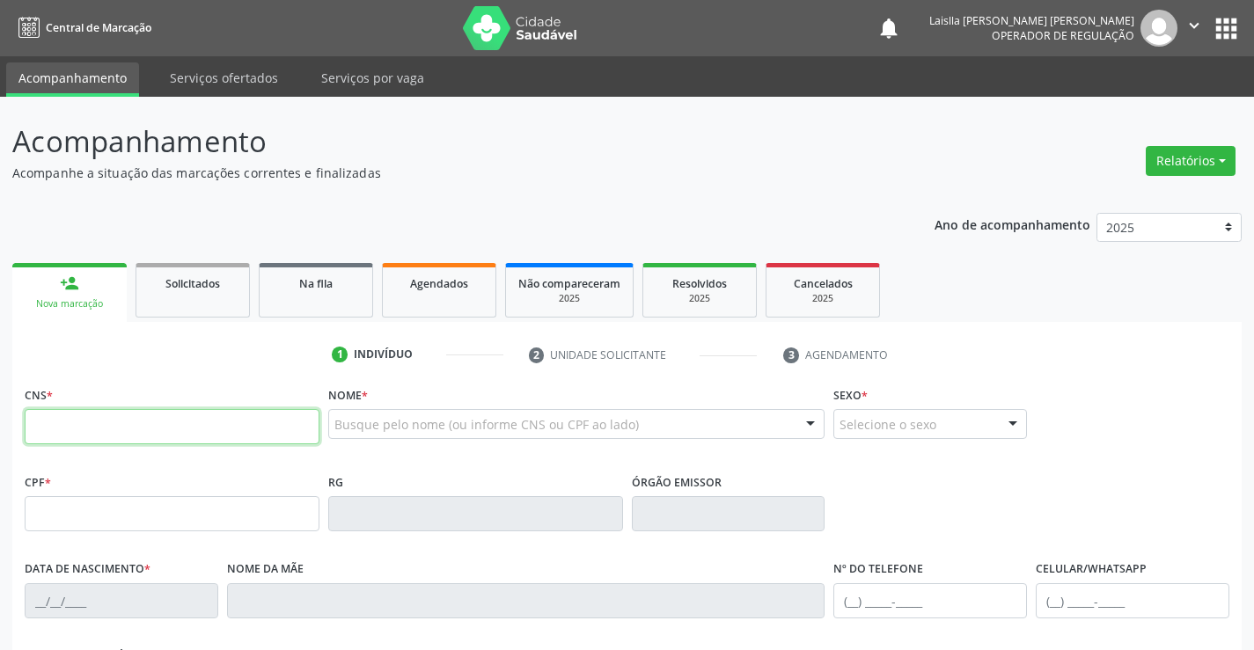
click at [121, 427] on input "text" at bounding box center [172, 426] width 295 height 35
type input "703 2016 0547 5898"
type input "[DATE]"
type input "[PHONE_NUMBER]"
type input "S/N"
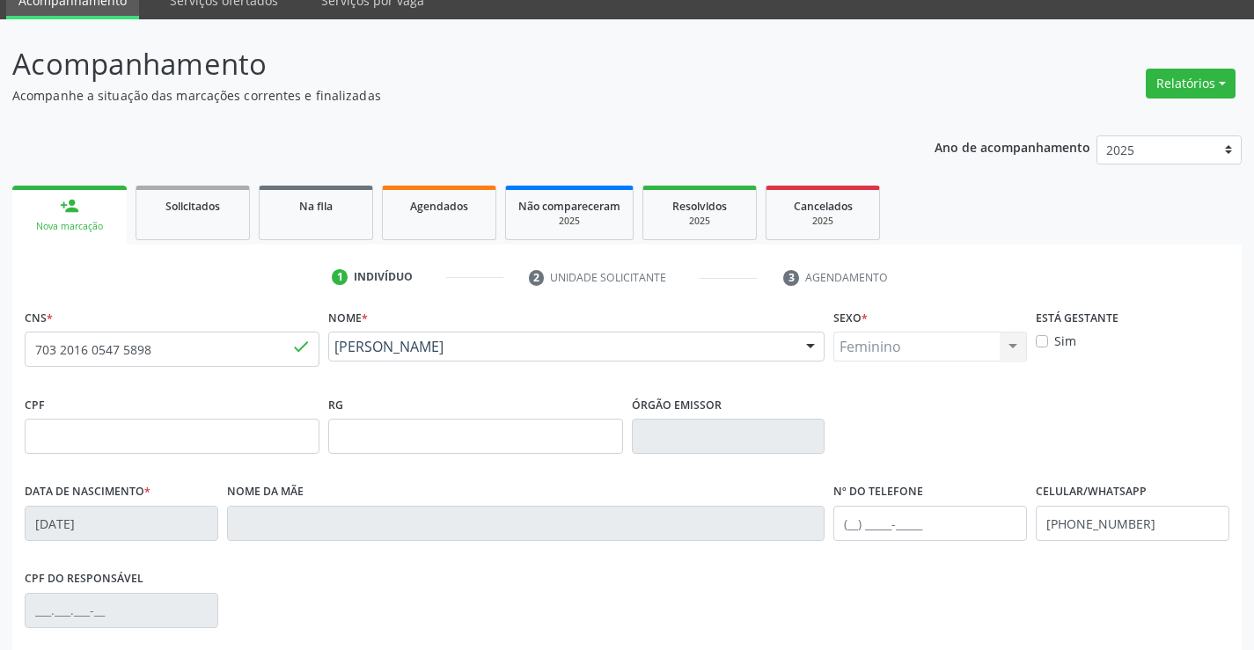
scroll to position [304, 0]
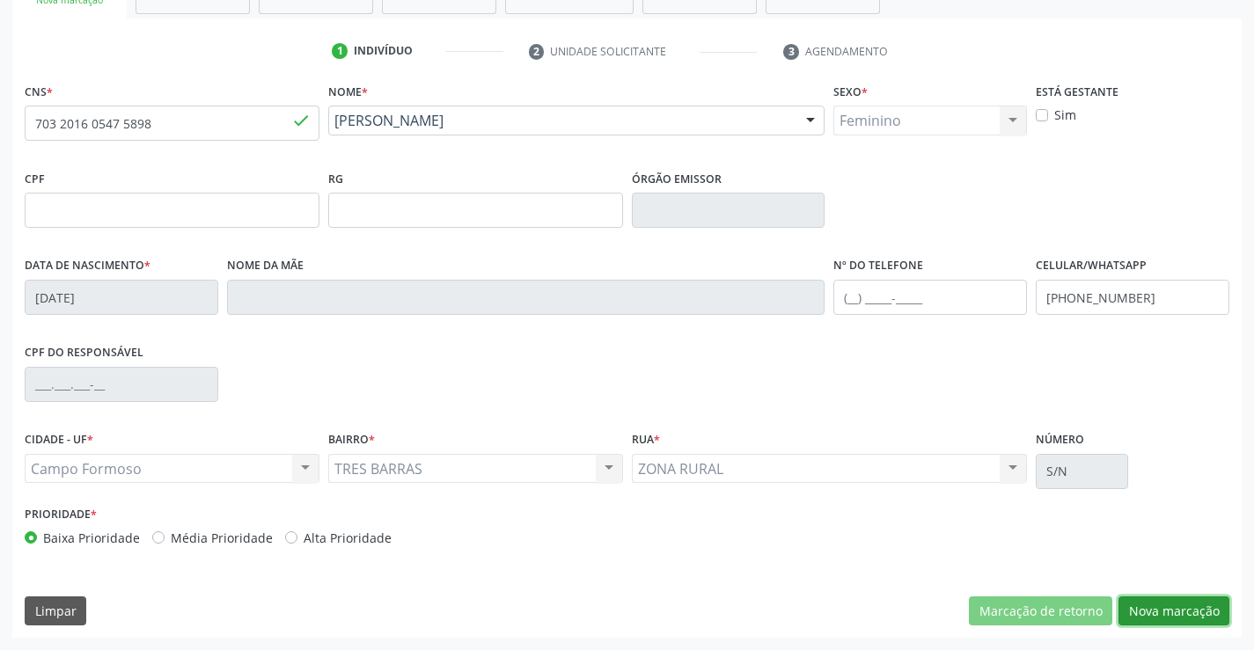
click at [1161, 610] on button "Nova marcação" at bounding box center [1173, 612] width 111 height 30
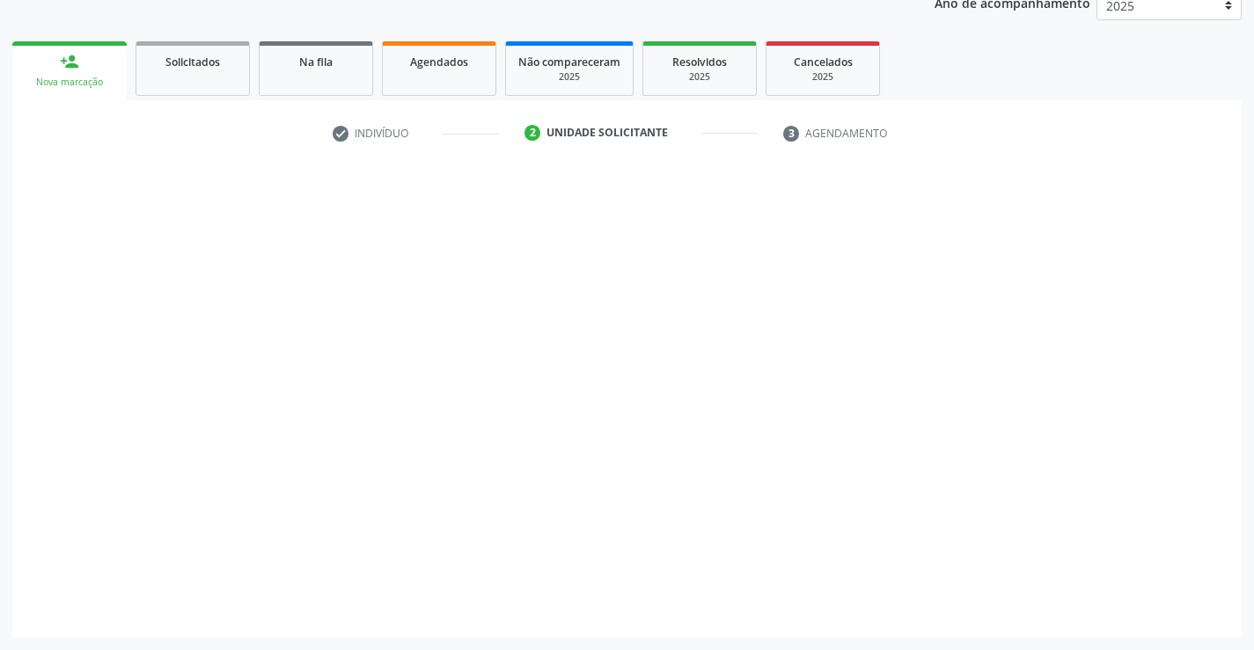
scroll to position [222, 0]
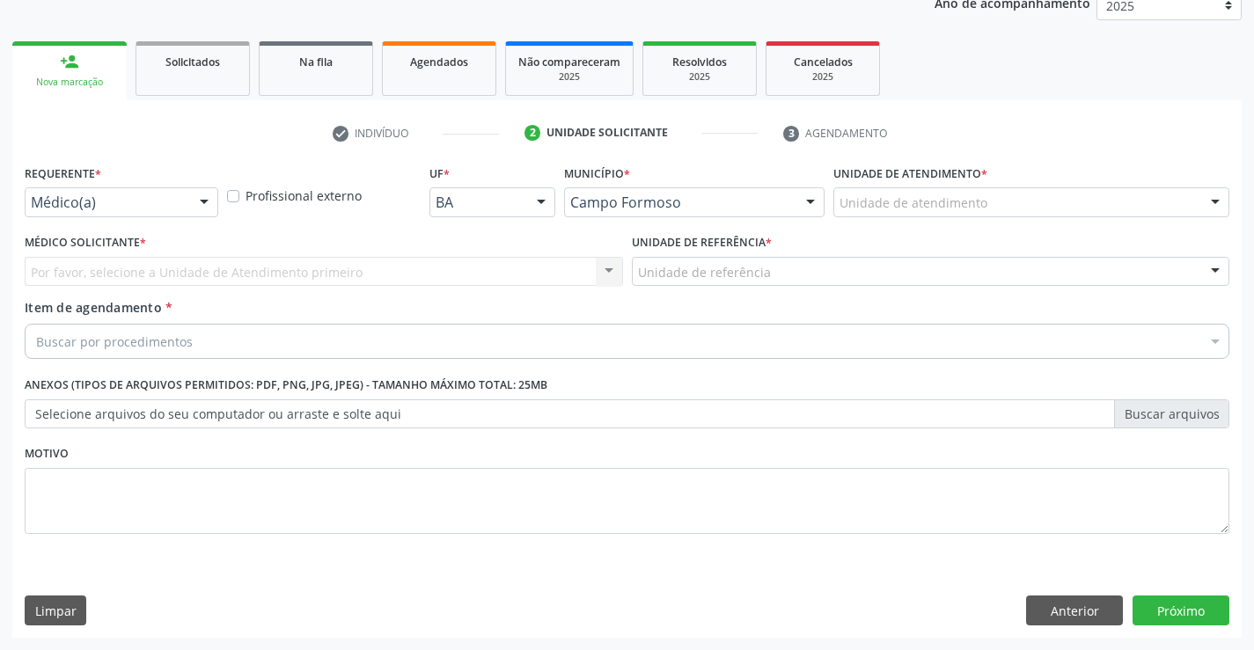
click at [122, 212] on div "Médico(a)" at bounding box center [122, 202] width 194 height 30
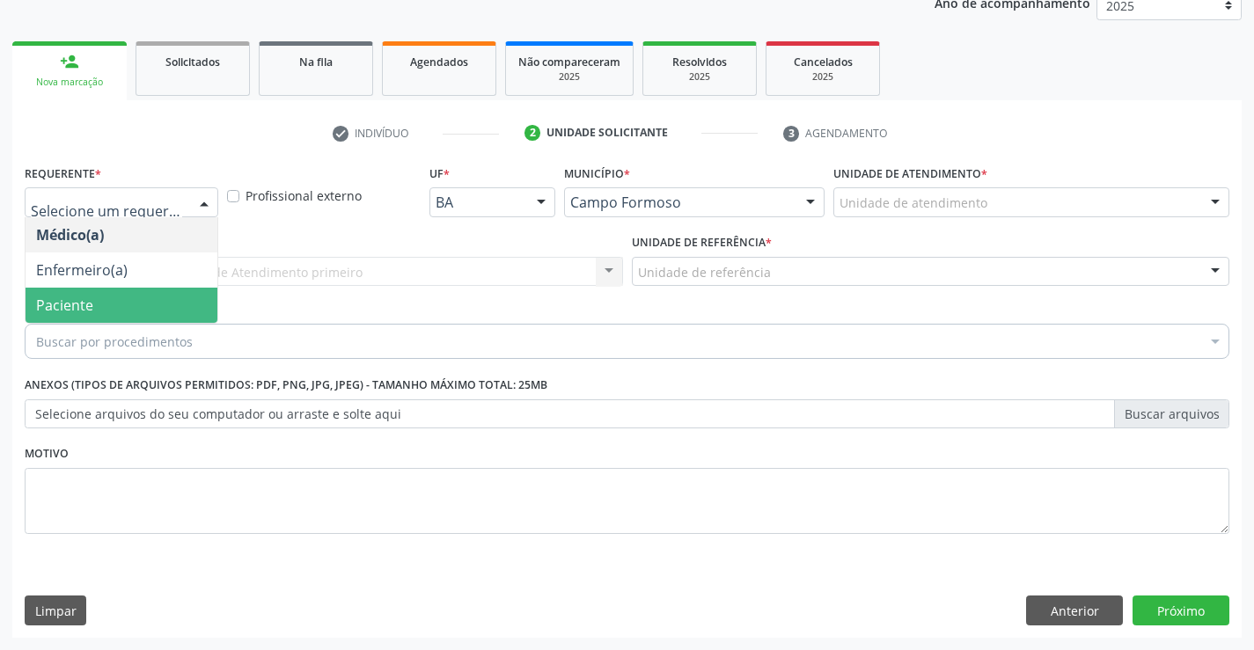
click at [88, 288] on span "Paciente" at bounding box center [122, 305] width 192 height 35
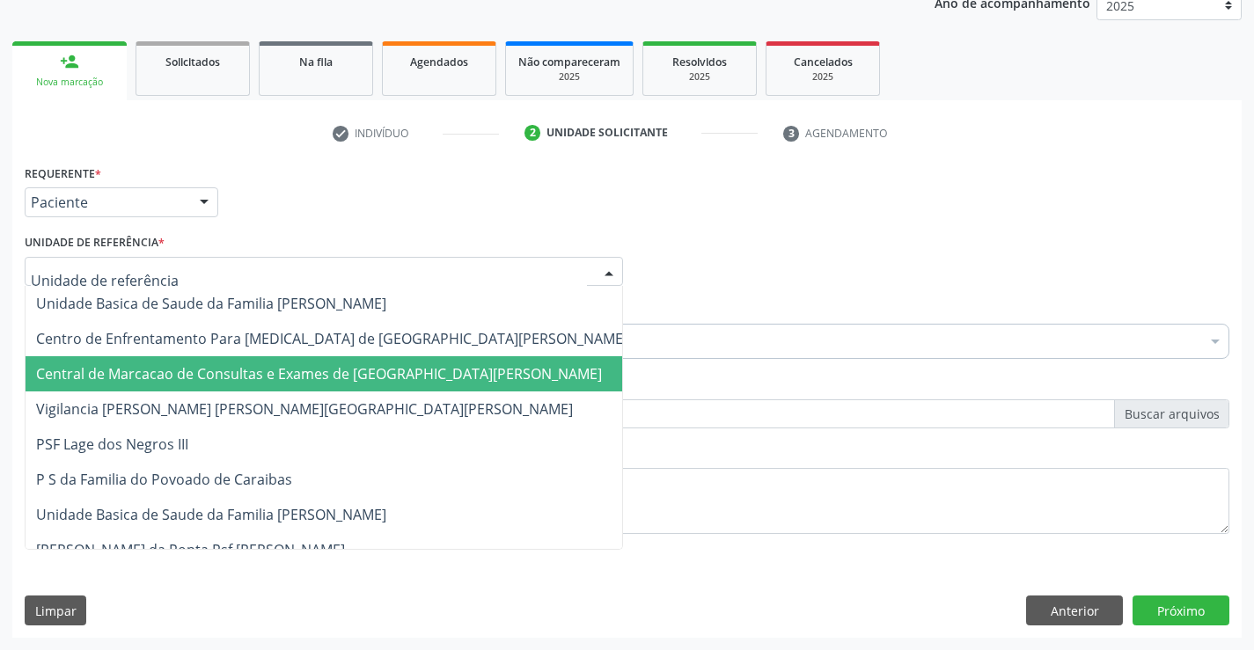
click at [146, 377] on span "Central de Marcacao de Consultas e Exames de [GEOGRAPHIC_DATA][PERSON_NAME]" at bounding box center [319, 373] width 566 height 19
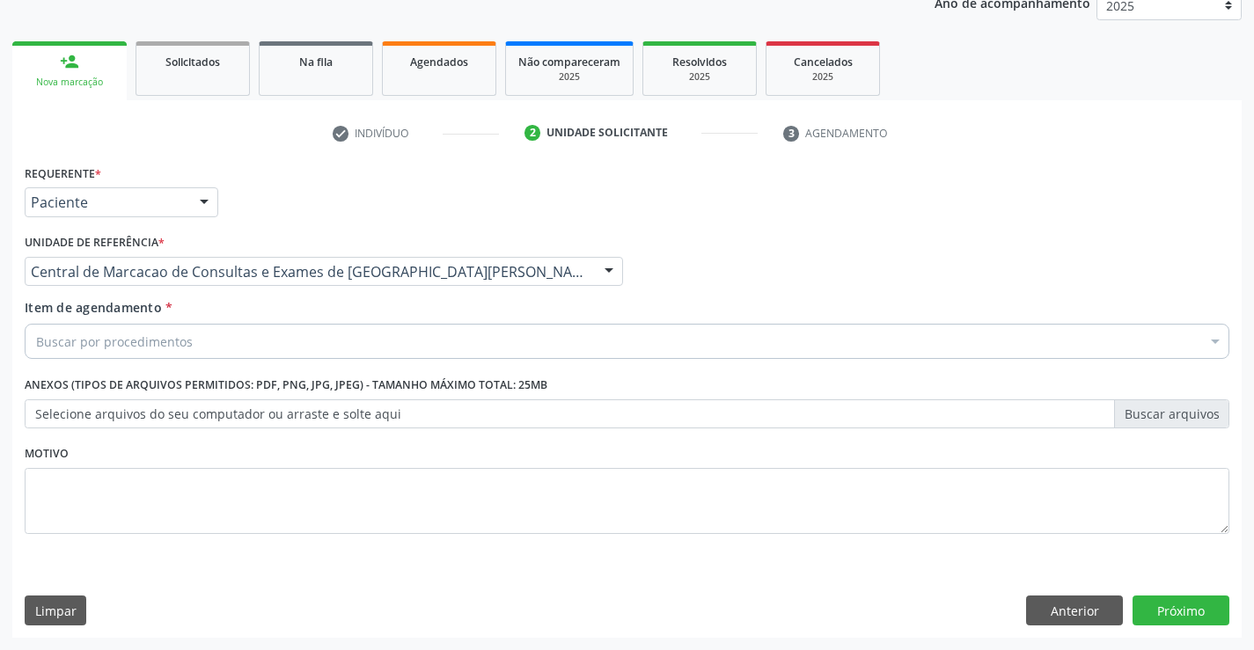
click at [209, 348] on div "Buscar por procedimentos" at bounding box center [627, 341] width 1205 height 35
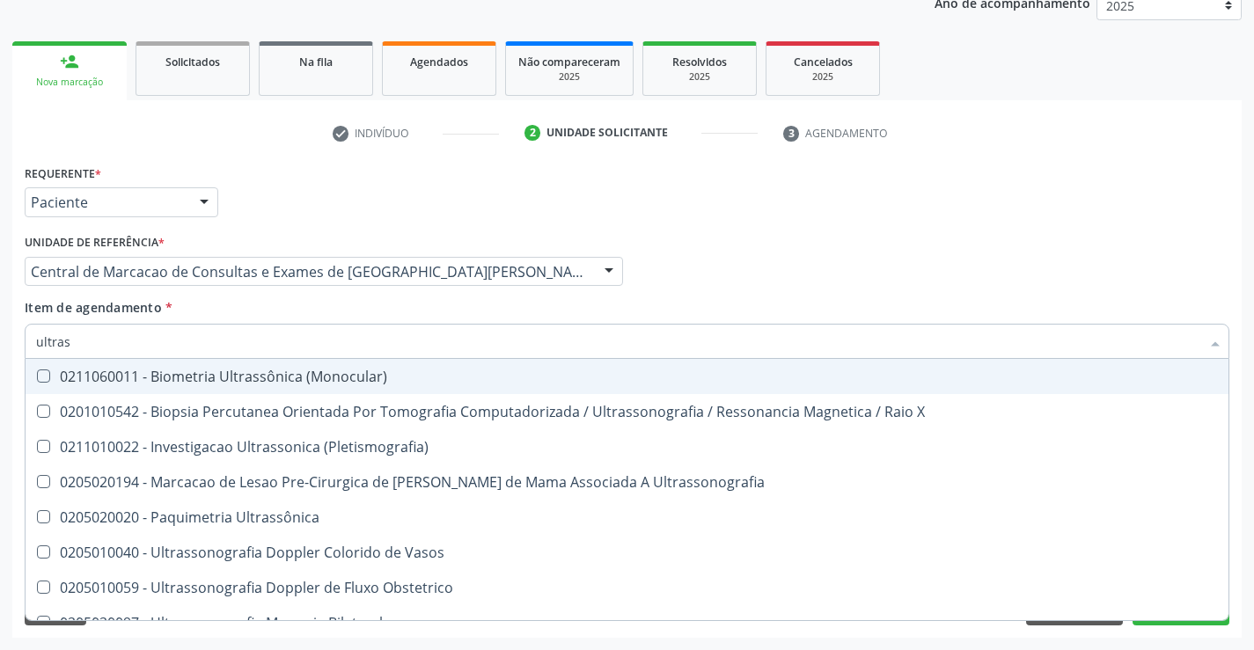
type input "ultrass"
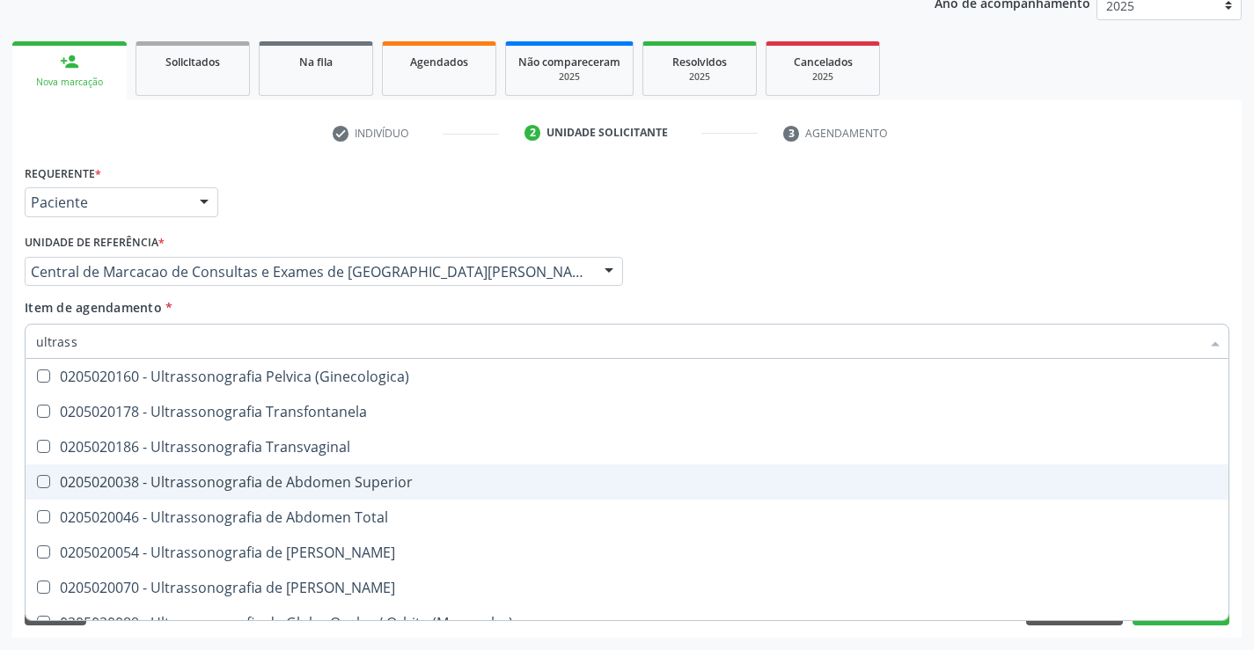
scroll to position [440, 0]
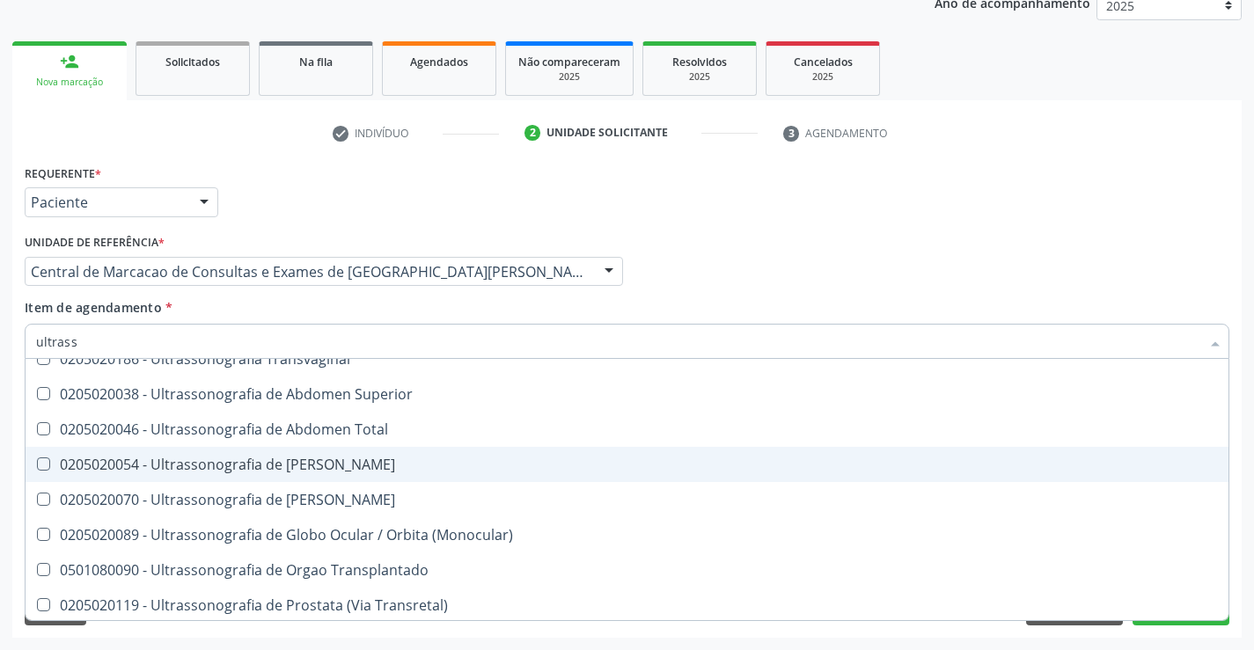
click at [446, 460] on div "0205020054 - Ultrassonografia de [PERSON_NAME]" at bounding box center [627, 465] width 1182 height 14
checkbox Urinario "true"
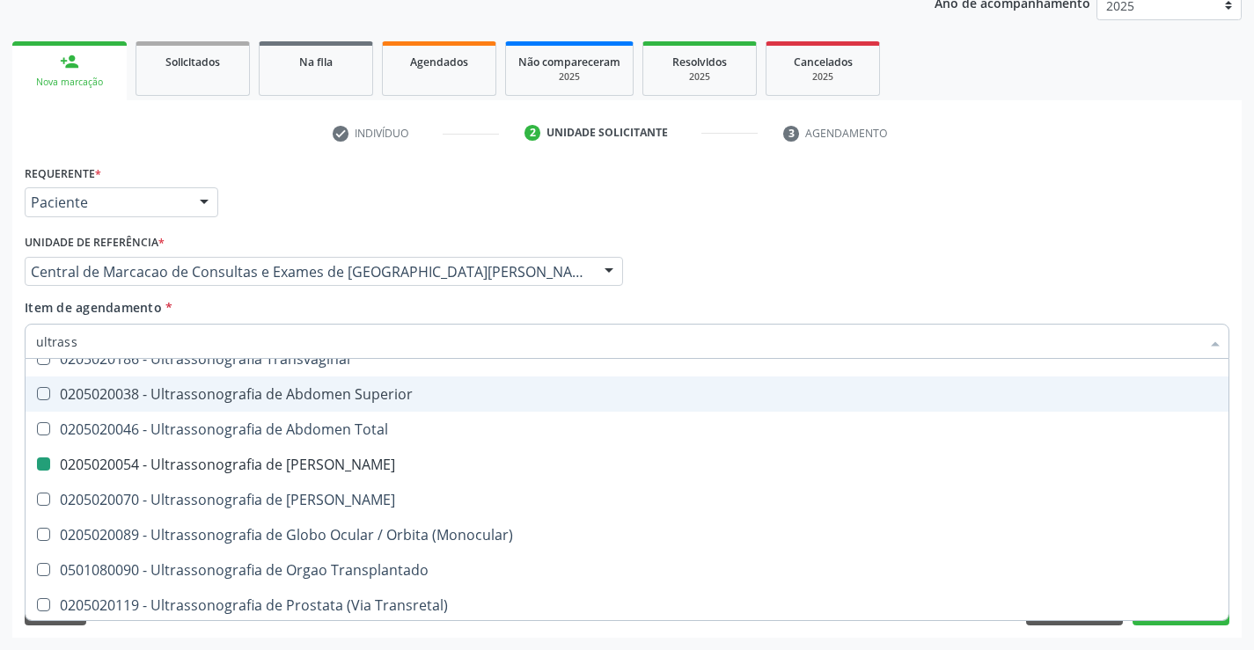
click at [1160, 186] on div "Requerente * Paciente Médico(a) Enfermeiro(a) Paciente Nenhum resultado encontr…" at bounding box center [626, 194] width 1213 height 69
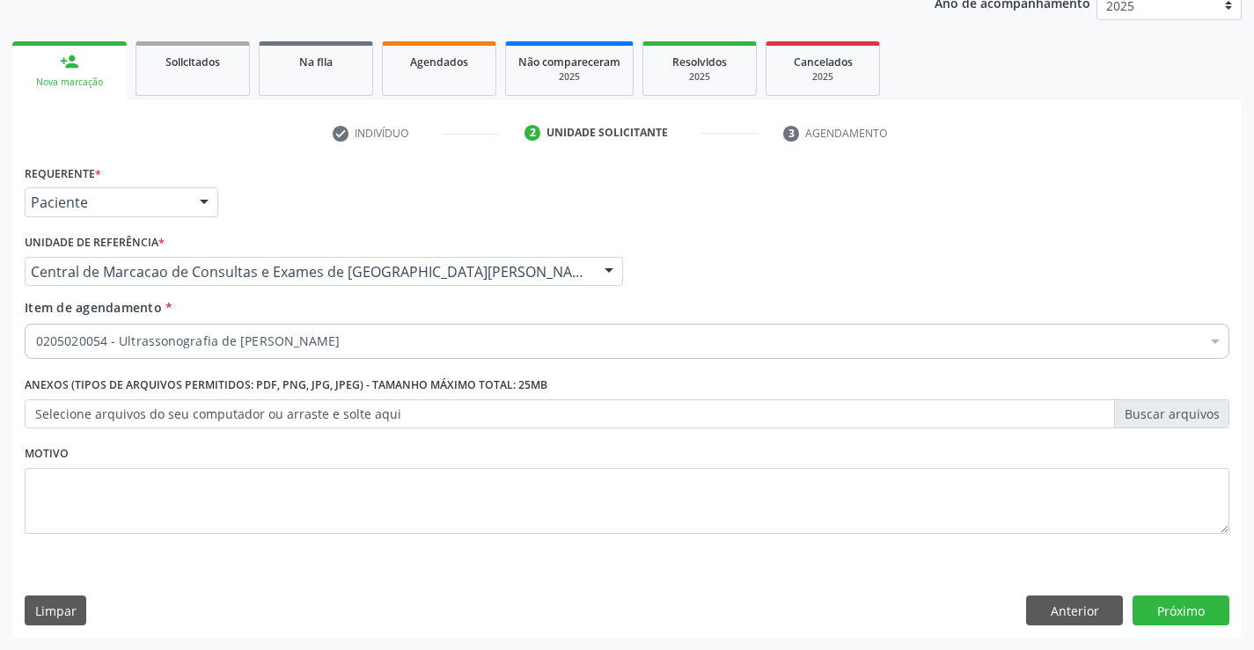
scroll to position [0, 0]
click at [1145, 611] on button "Próximo" at bounding box center [1180, 611] width 97 height 30
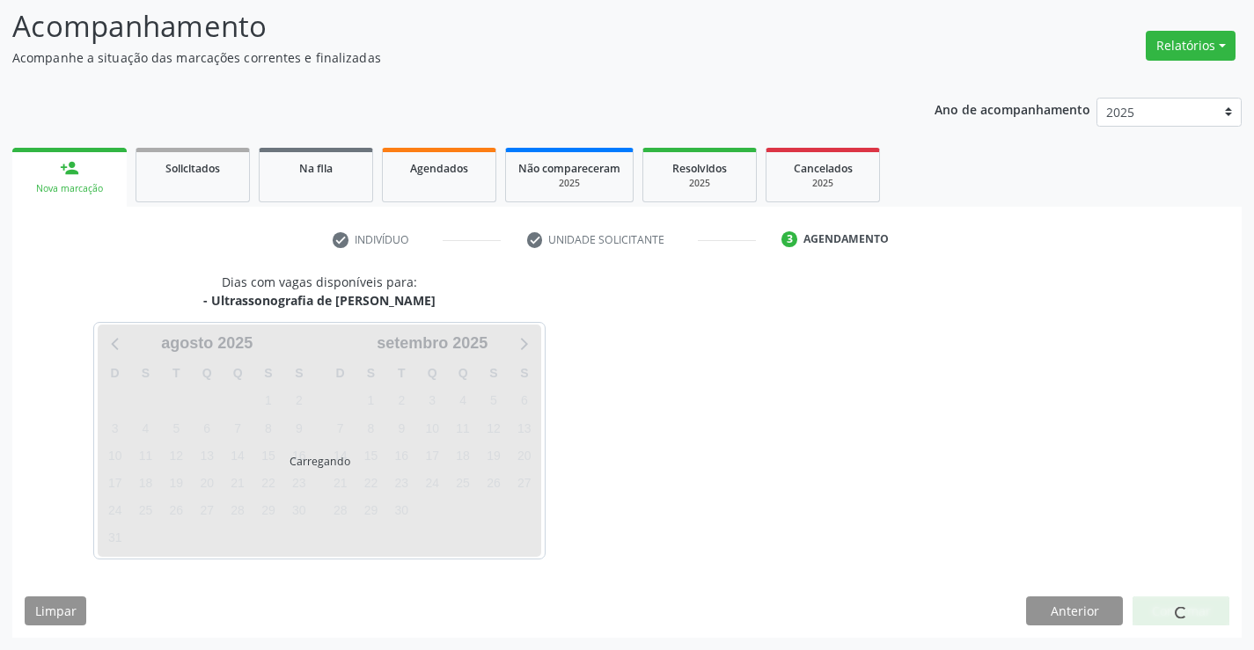
scroll to position [115, 0]
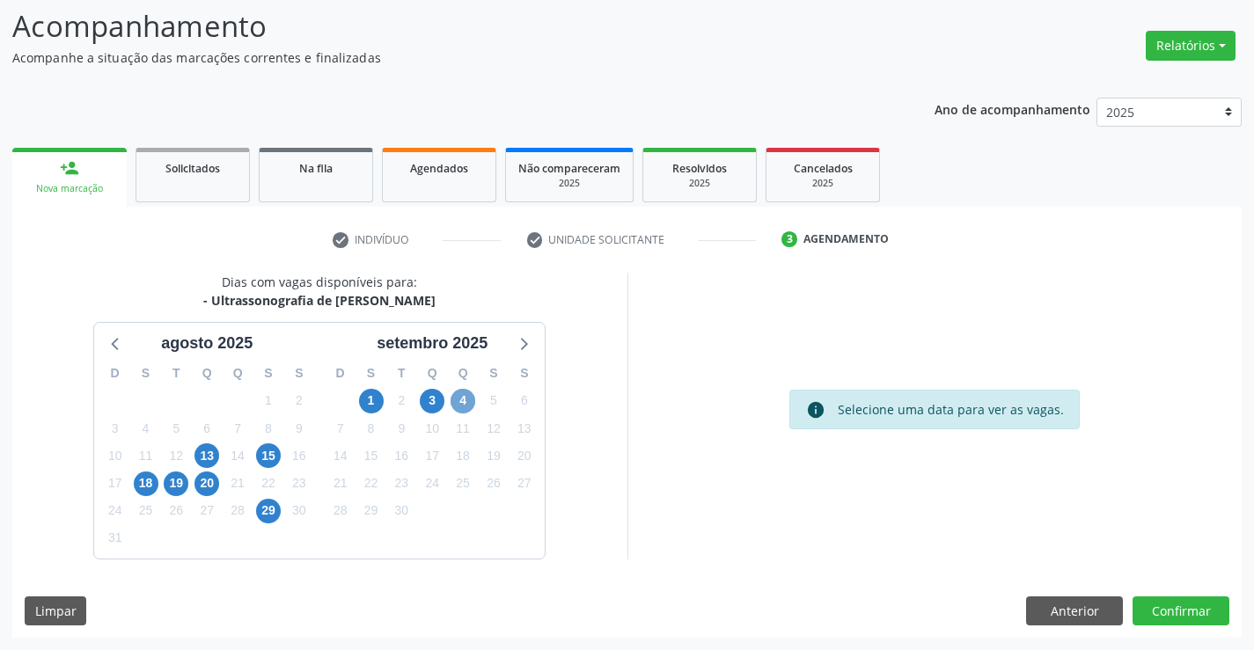
click at [454, 405] on span "4" at bounding box center [463, 401] width 25 height 25
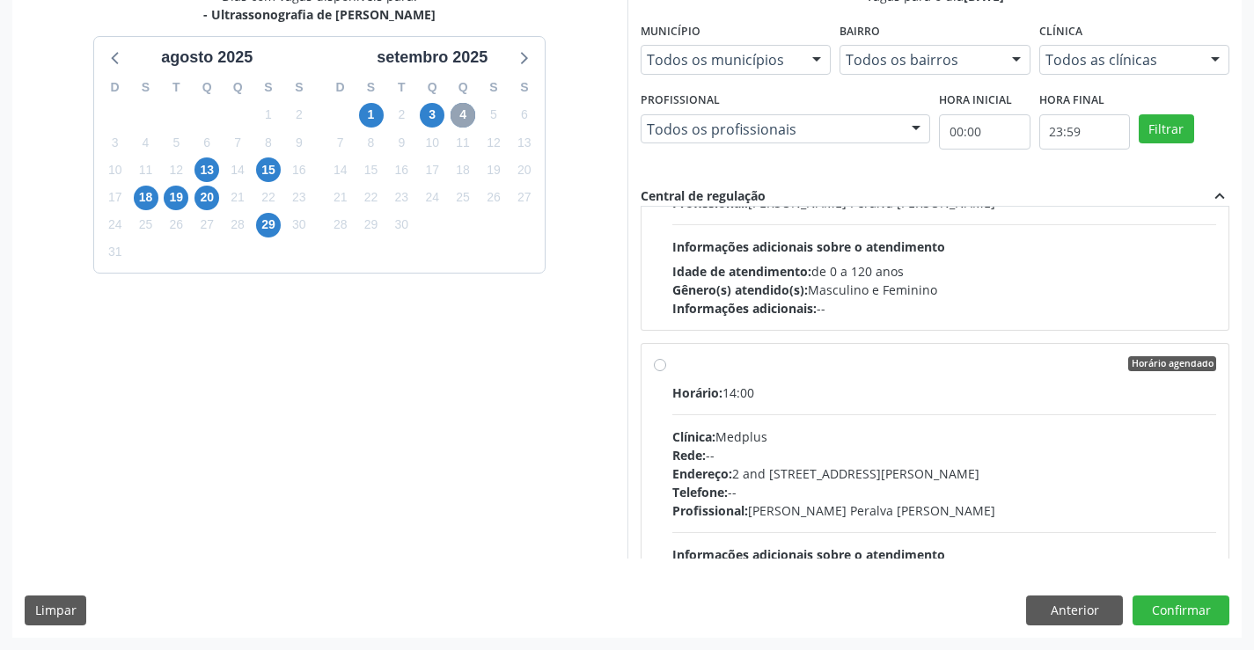
scroll to position [1511, 0]
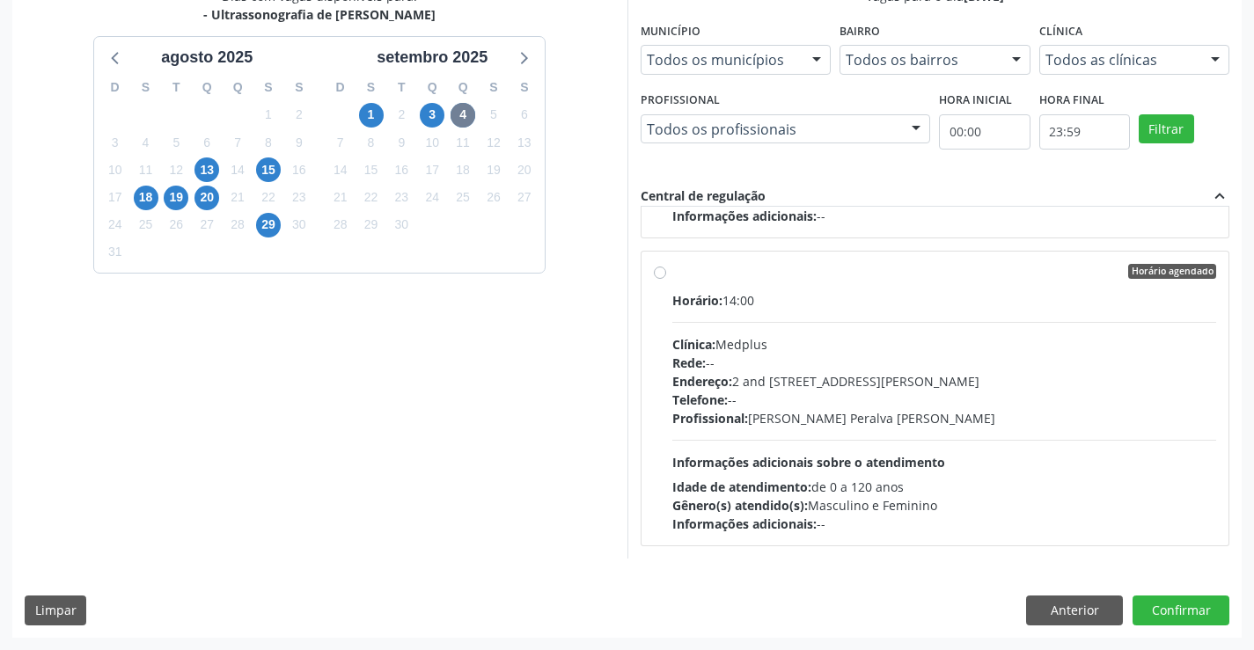
click at [843, 365] on div "Rede: --" at bounding box center [944, 363] width 545 height 18
click at [666, 280] on input "Horário agendado Horário: 14:00 Clínica: Medplus Rede: -- Endereço: 2 and [STRE…" at bounding box center [660, 272] width 12 height 16
radio input "true"
click at [1170, 603] on button "Confirmar" at bounding box center [1180, 611] width 97 height 30
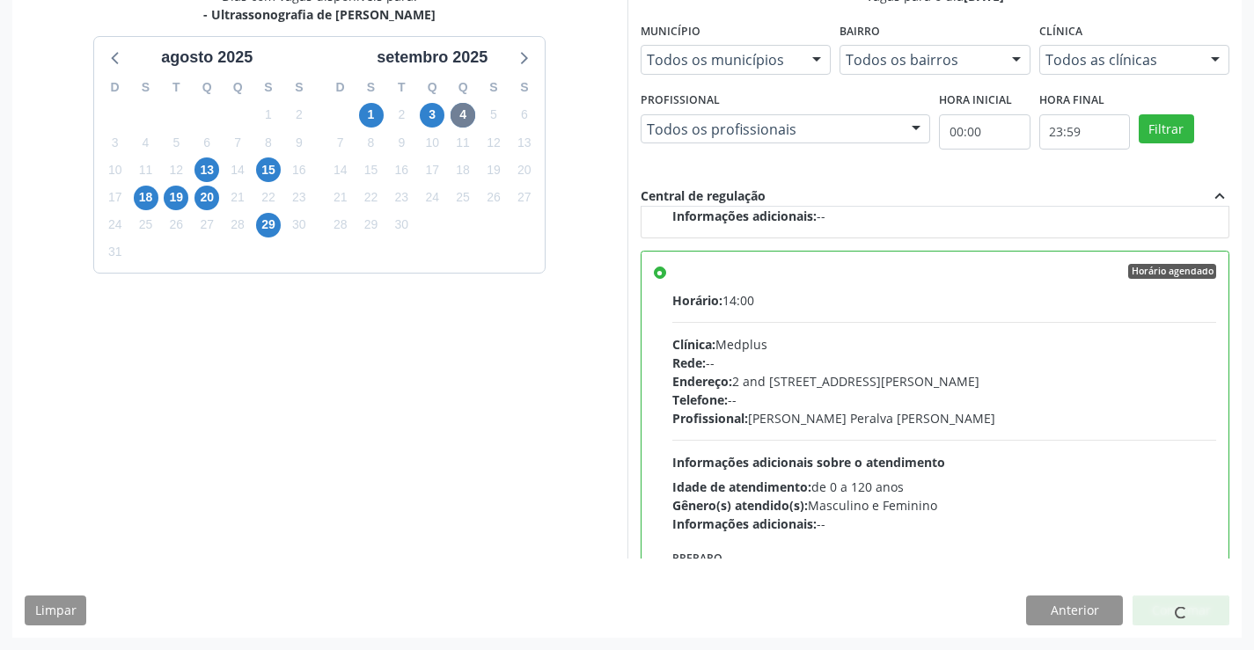
scroll to position [0, 0]
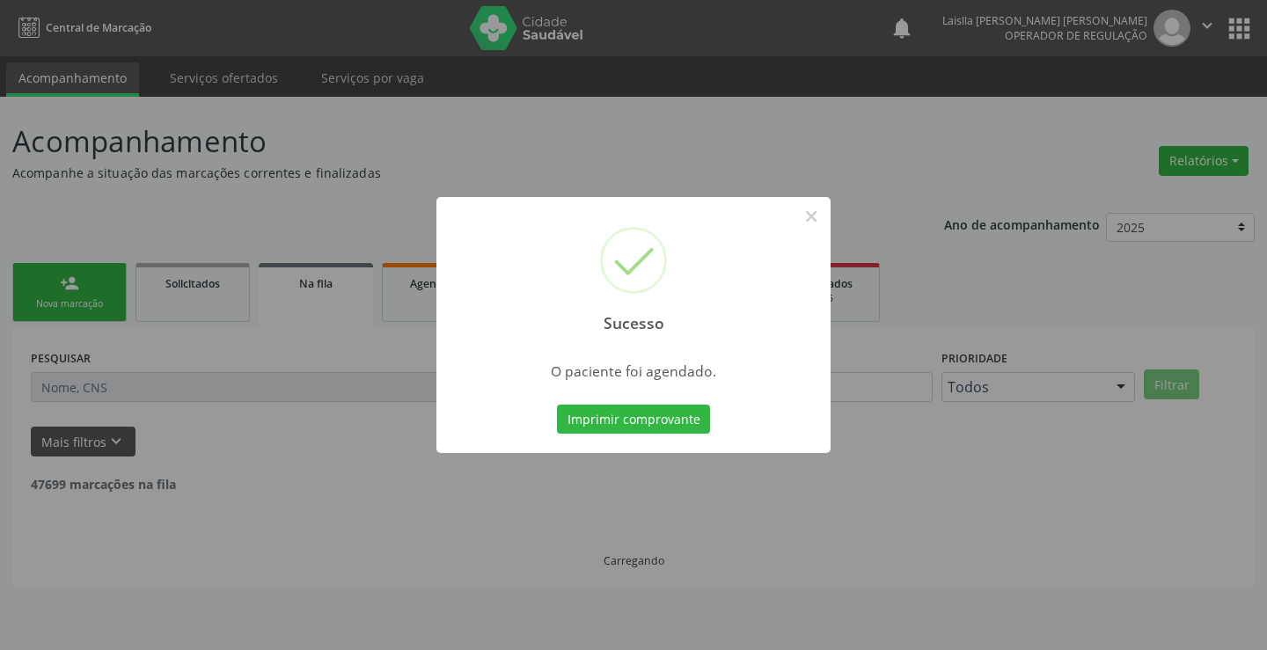
click at [557, 405] on button "Imprimir comprovante" at bounding box center [633, 420] width 153 height 30
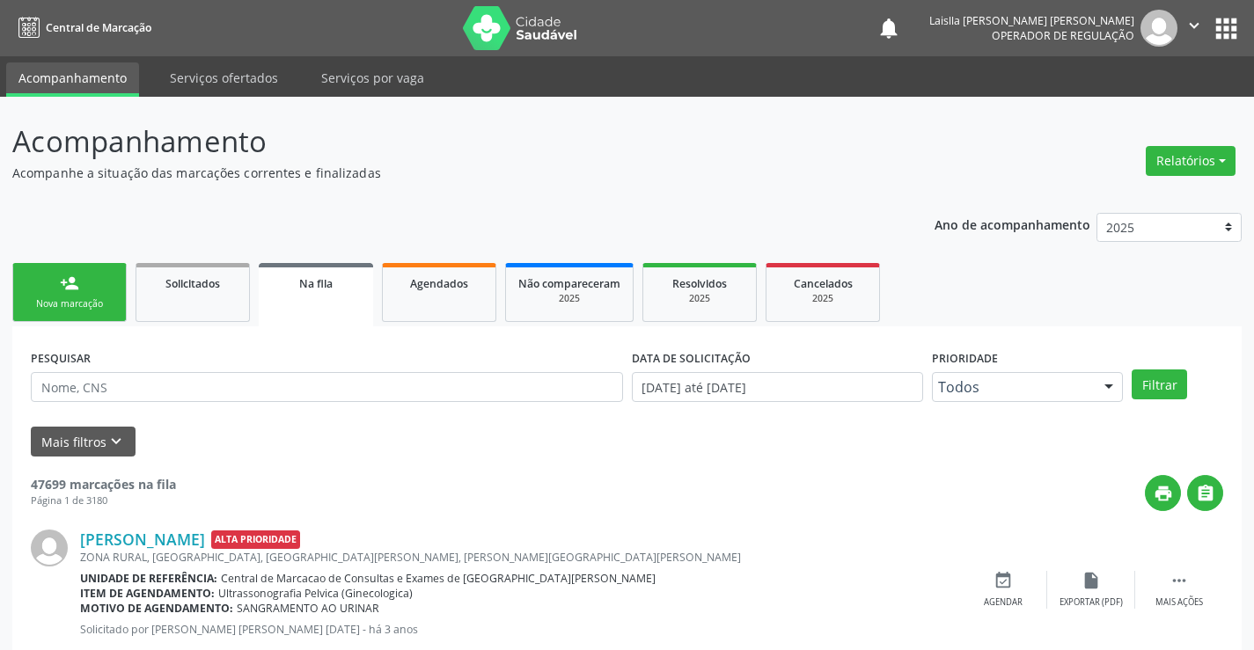
click at [77, 267] on link "person_add Nova marcação" at bounding box center [69, 292] width 114 height 59
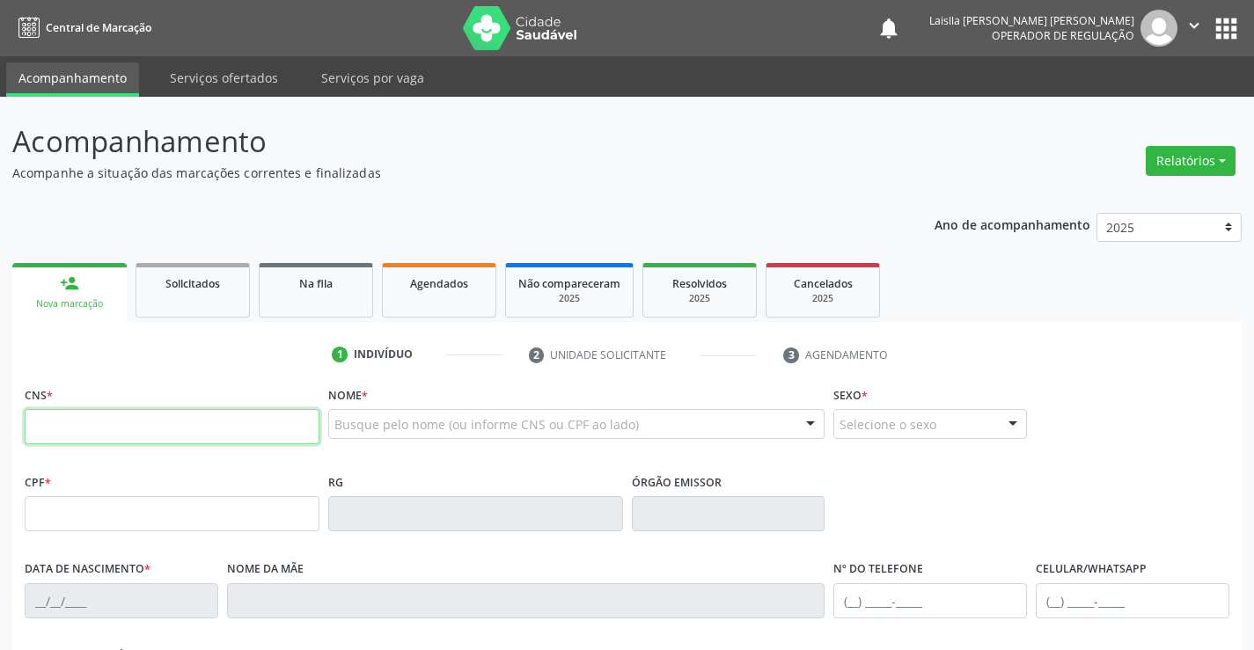
click at [298, 433] on input "text" at bounding box center [172, 426] width 295 height 35
type input "705 4054 6637 2996"
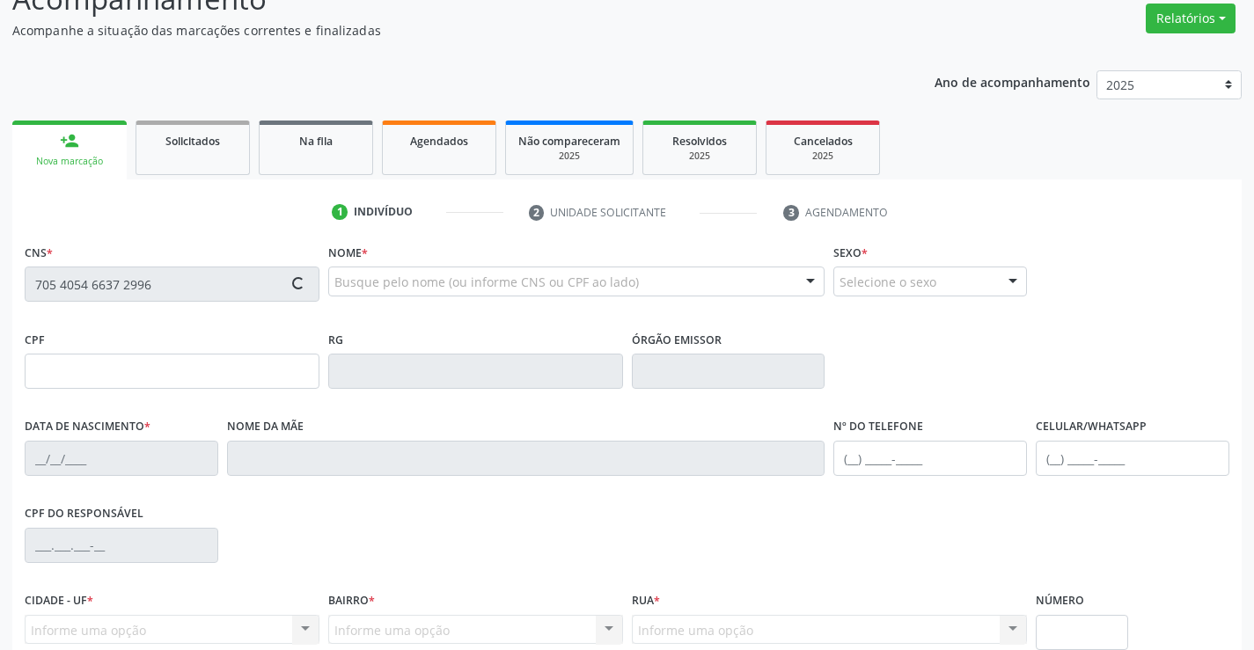
type input "0788545396"
type input "[DATE]"
type input "923.013.985-87"
type input "S/N"
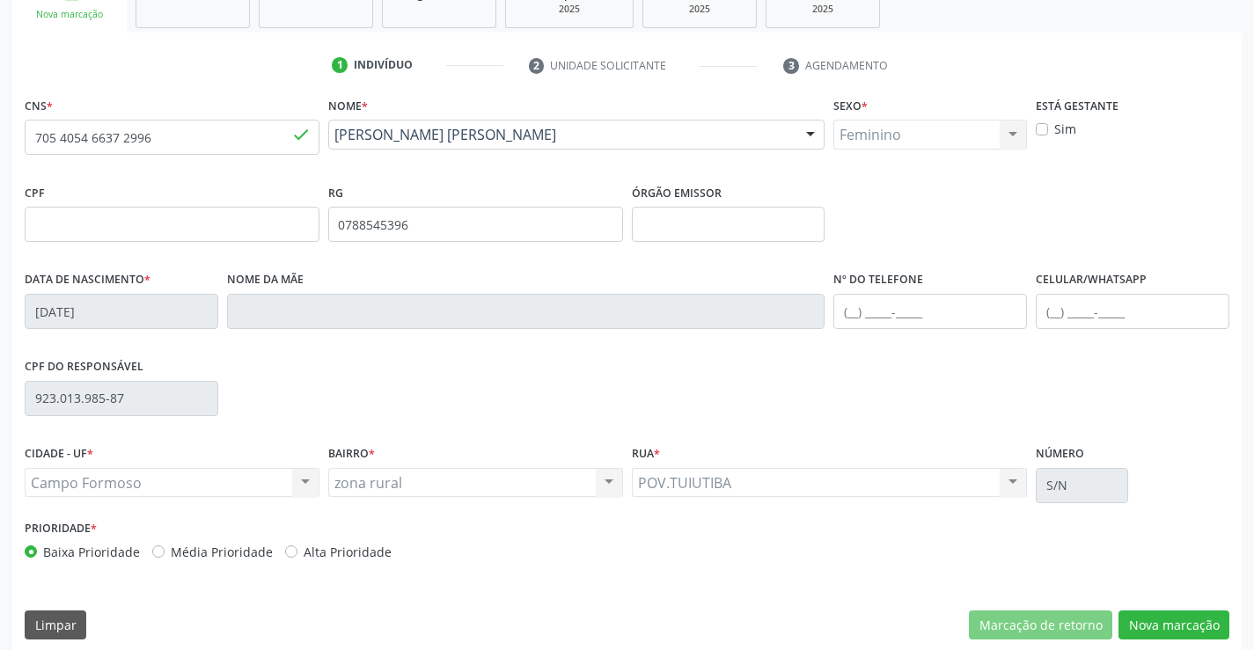
scroll to position [304, 0]
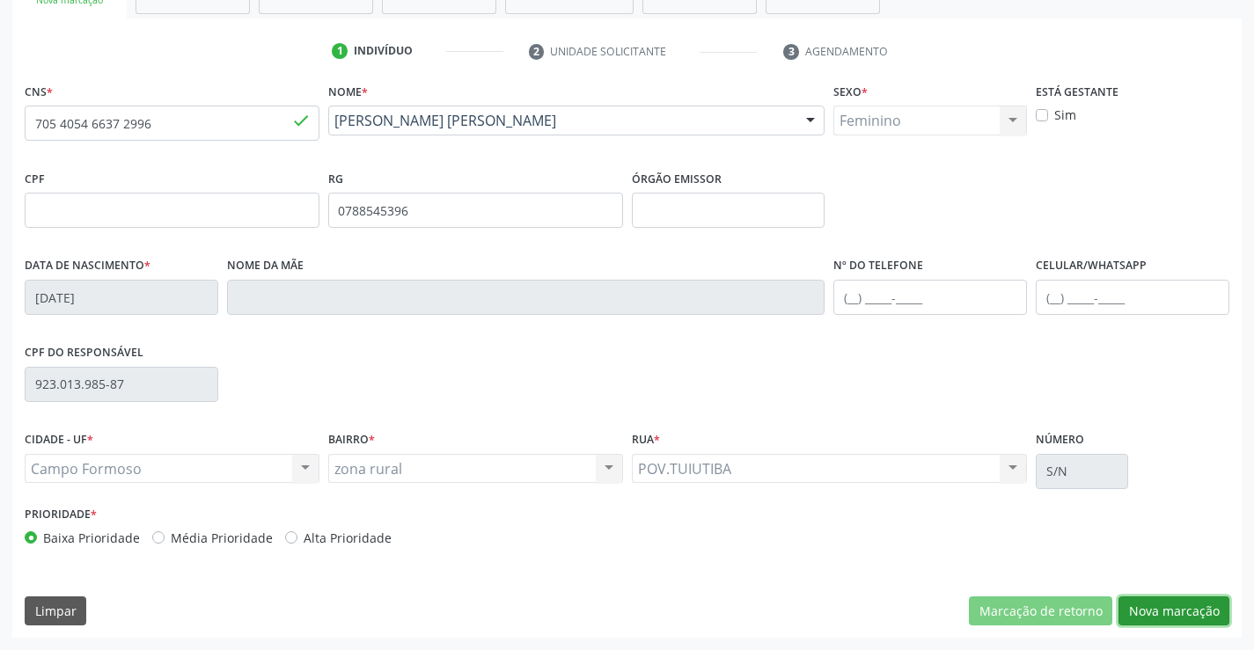
click at [1170, 607] on button "Nova marcação" at bounding box center [1173, 612] width 111 height 30
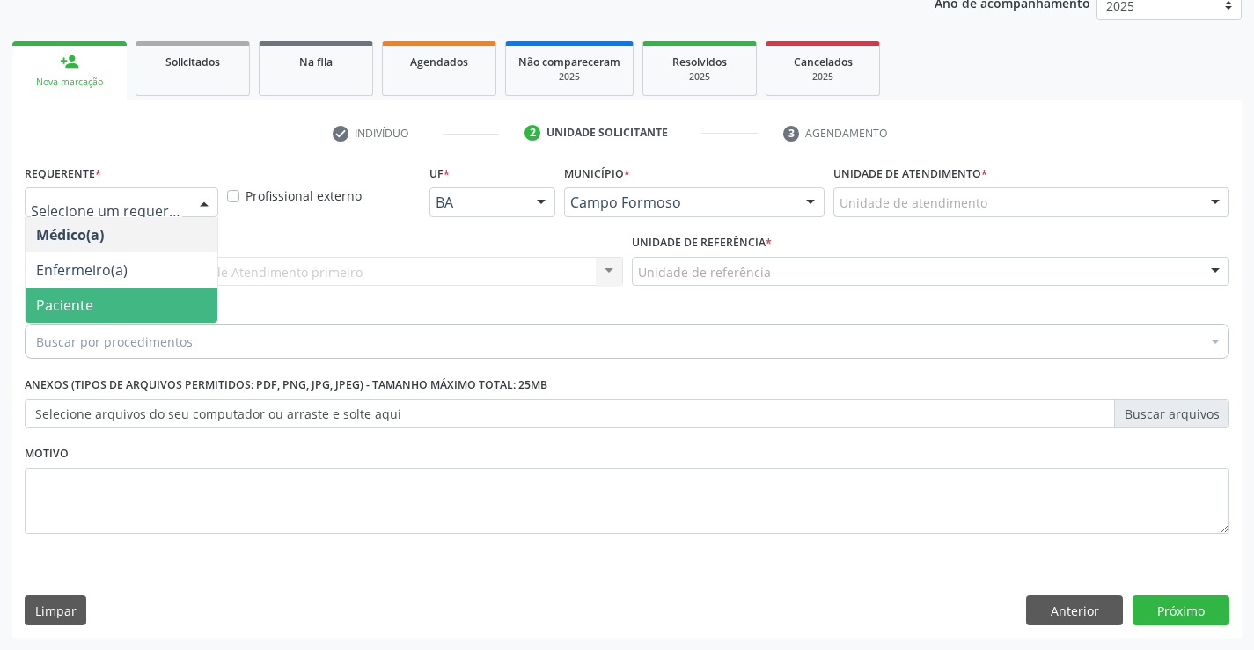
click at [131, 303] on span "Paciente" at bounding box center [122, 305] width 192 height 35
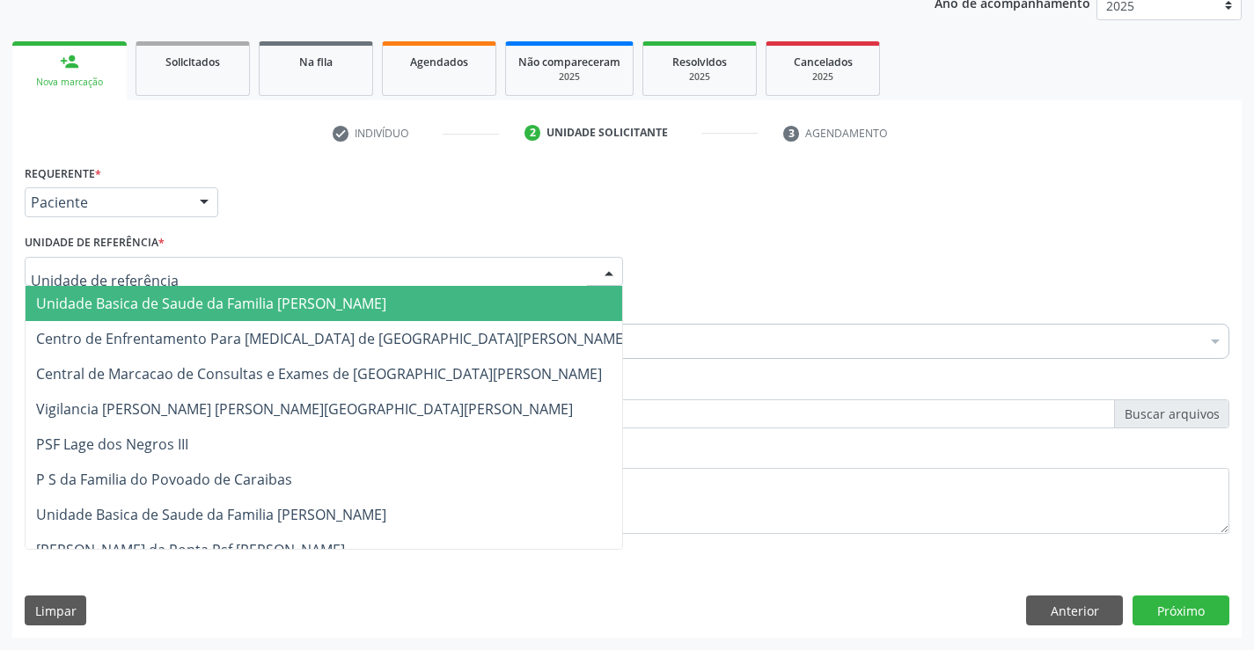
click at [191, 274] on div at bounding box center [324, 272] width 598 height 30
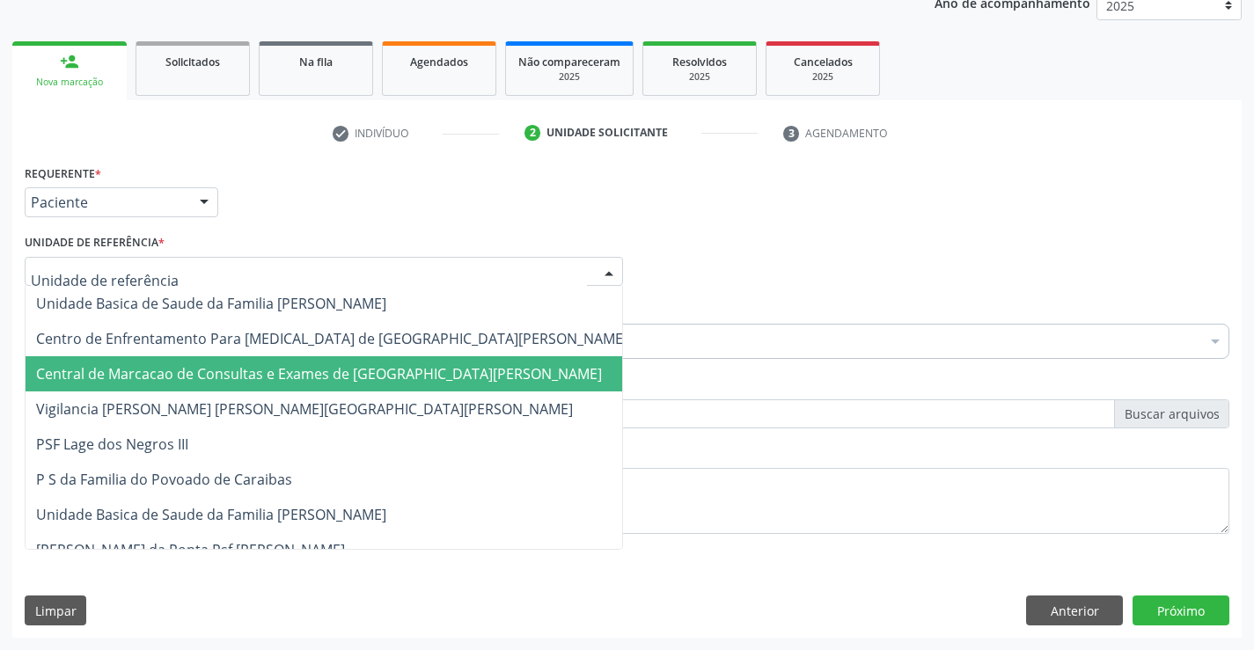
click at [175, 381] on span "Central de Marcacao de Consultas e Exames de [GEOGRAPHIC_DATA][PERSON_NAME]" at bounding box center [319, 373] width 566 height 19
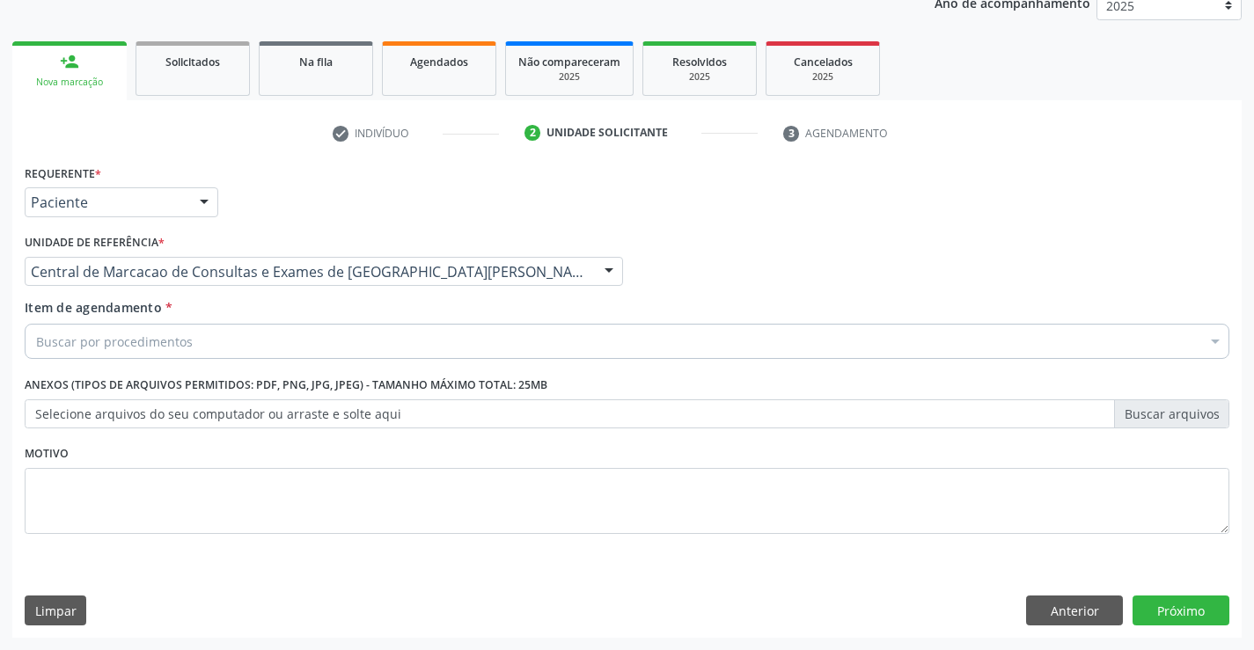
click at [195, 344] on div "Buscar por procedimentos" at bounding box center [627, 341] width 1205 height 35
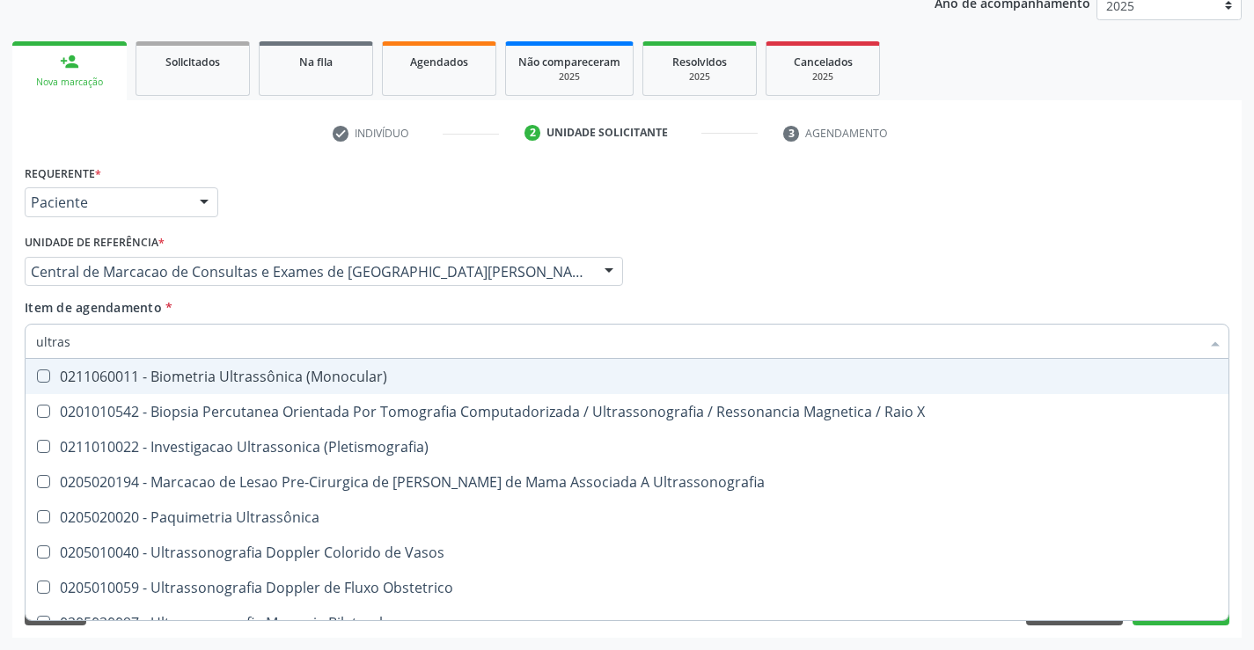
type input "ultrass"
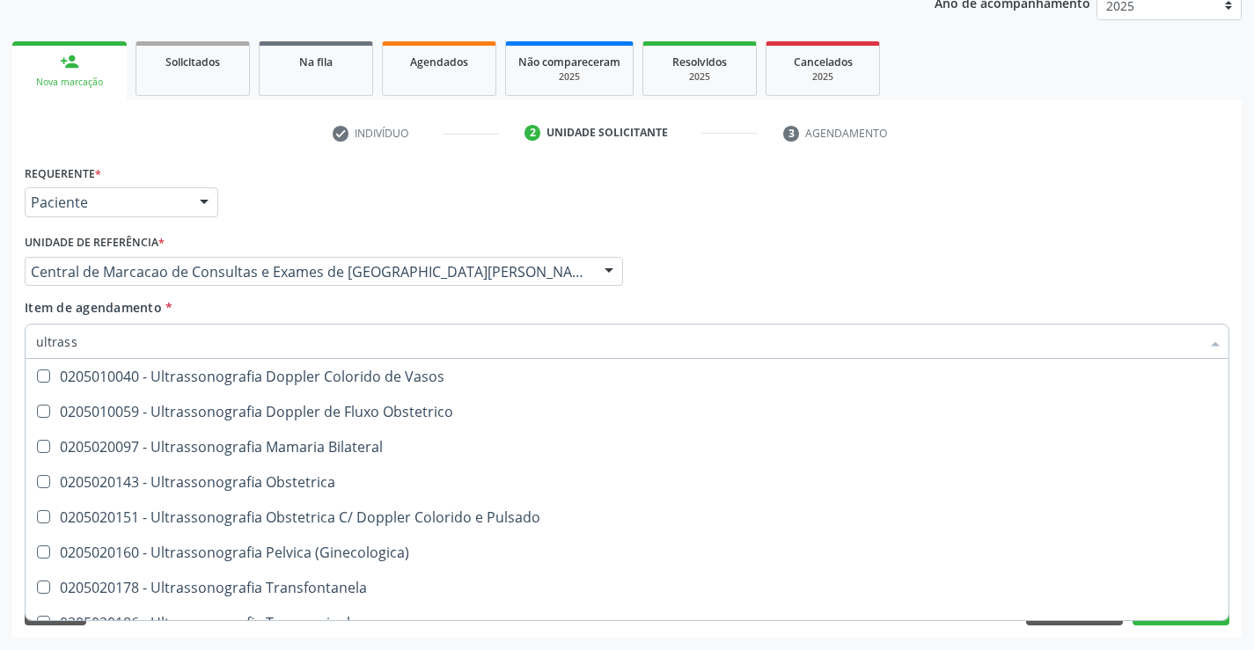
scroll to position [264, 0]
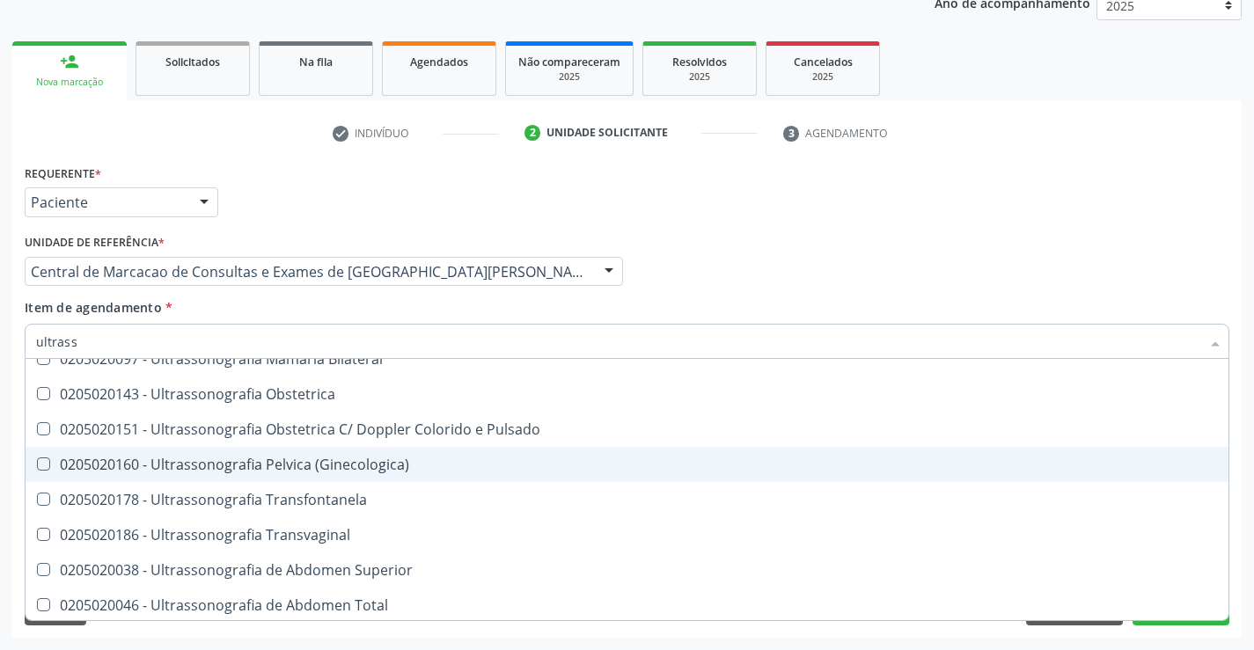
click at [439, 463] on div "0205020160 - Ultrassonografia Pelvica (Ginecologica)" at bounding box center [627, 465] width 1182 height 14
checkbox \(Ginecologica\) "true"
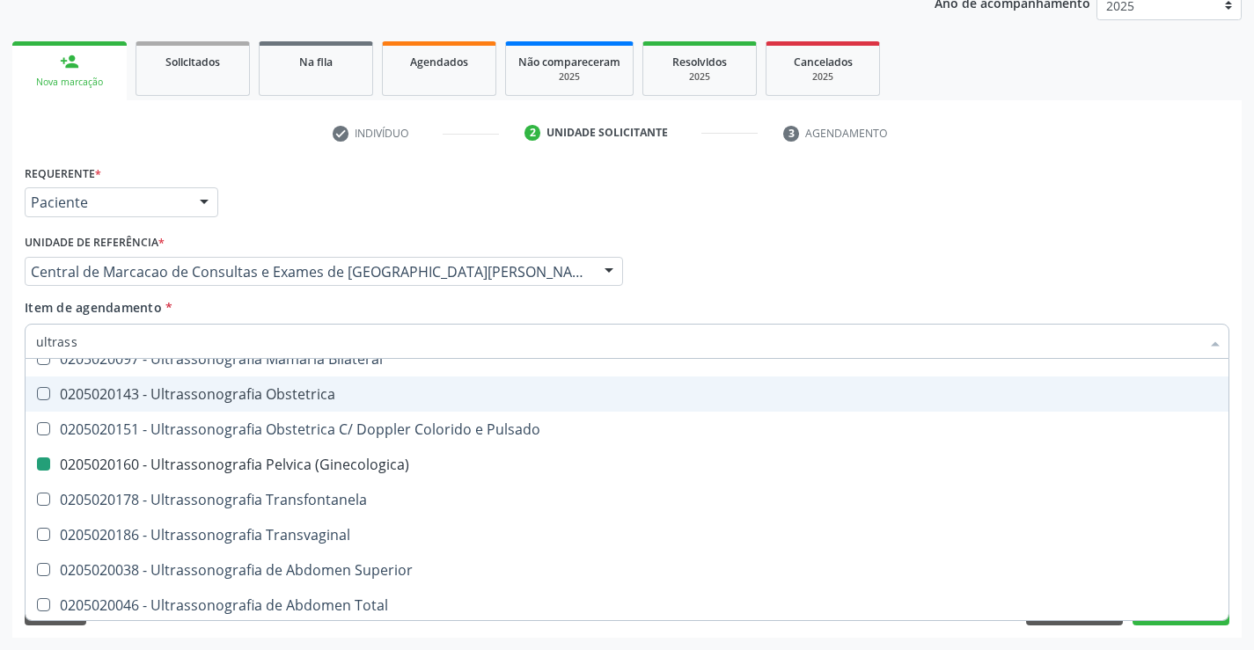
click at [882, 271] on div "Médico Solicitante Por favor, selecione a Unidade de Atendimento primeiro Nenhu…" at bounding box center [626, 264] width 1213 height 69
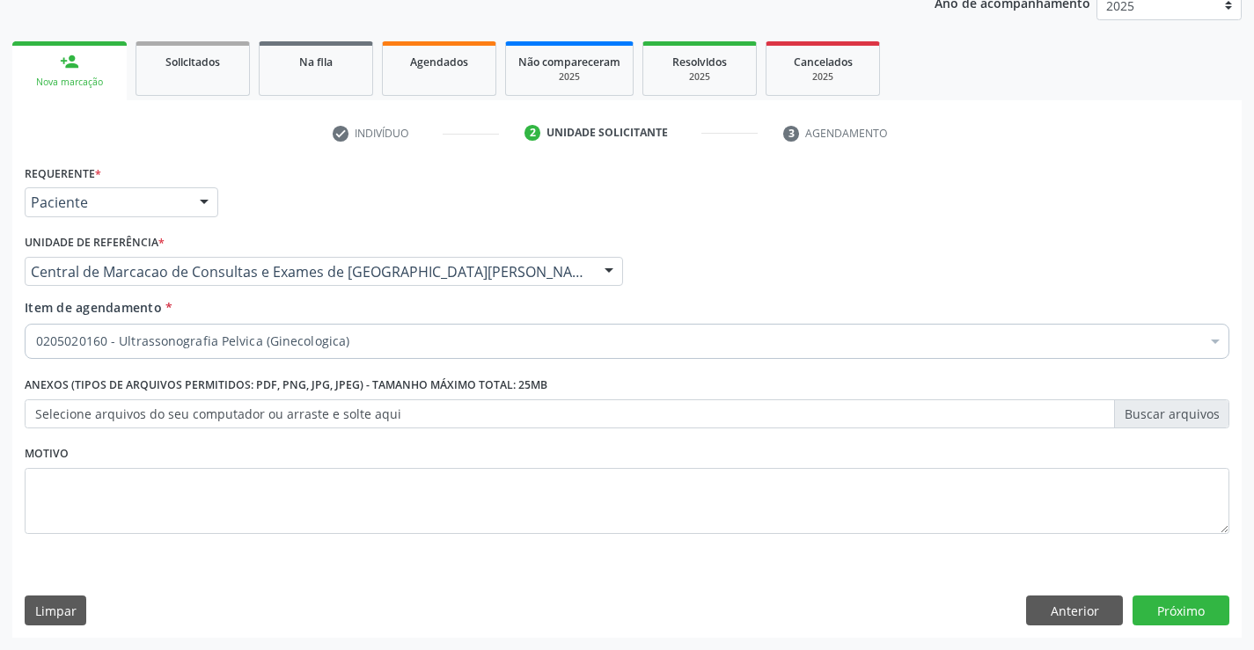
scroll to position [0, 0]
click at [1163, 598] on button "Próximo" at bounding box center [1180, 611] width 97 height 30
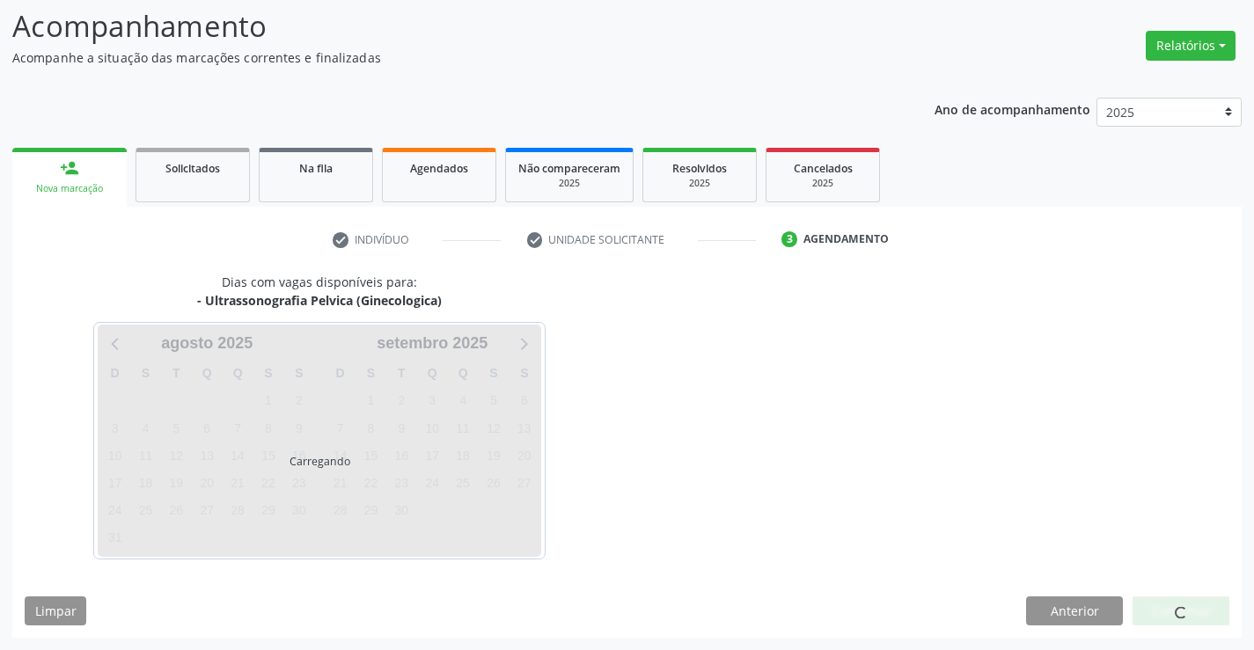
scroll to position [115, 0]
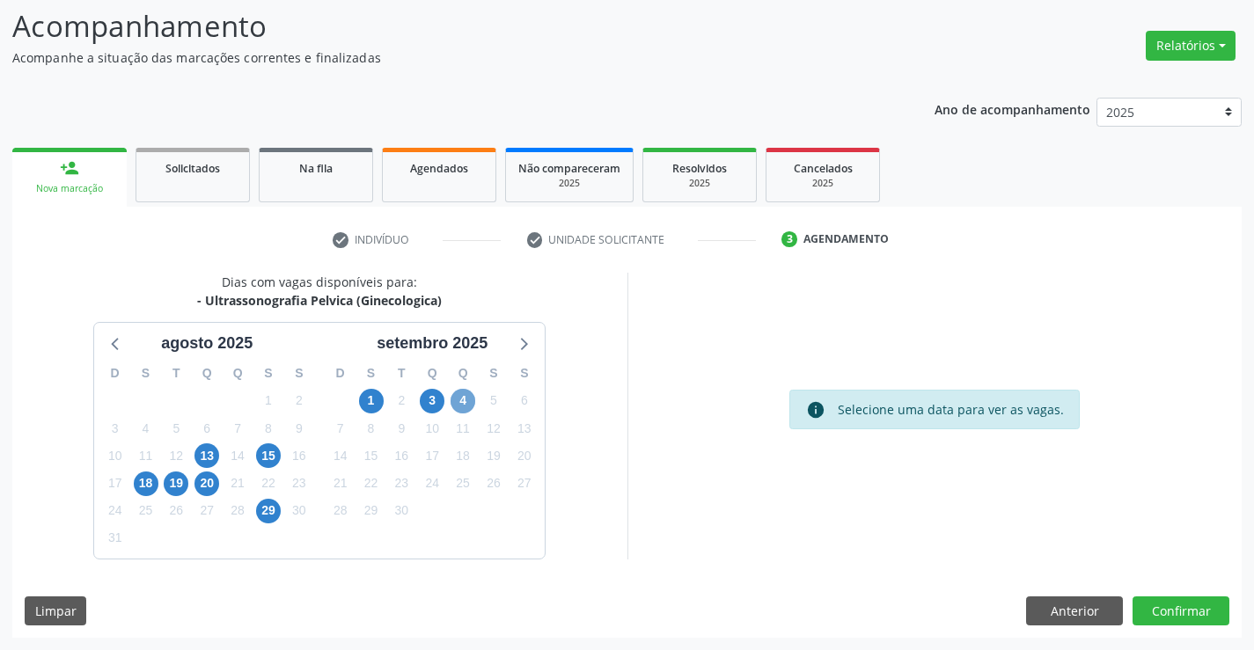
click at [459, 409] on span "4" at bounding box center [463, 401] width 25 height 25
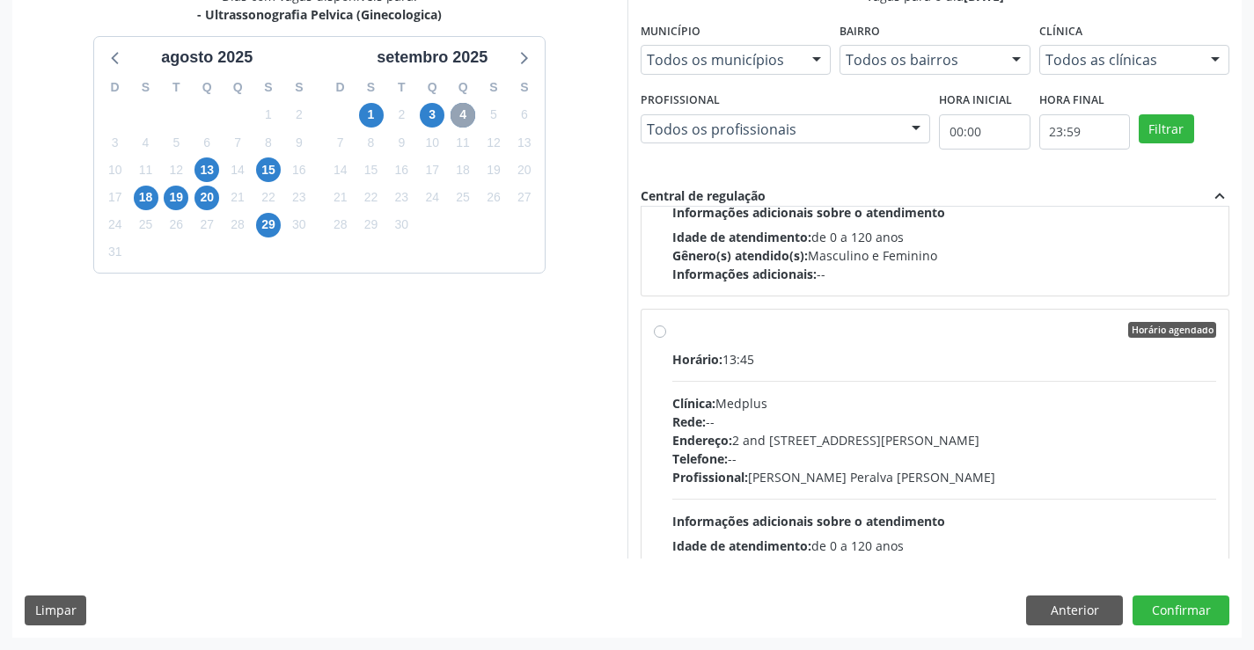
scroll to position [1203, 0]
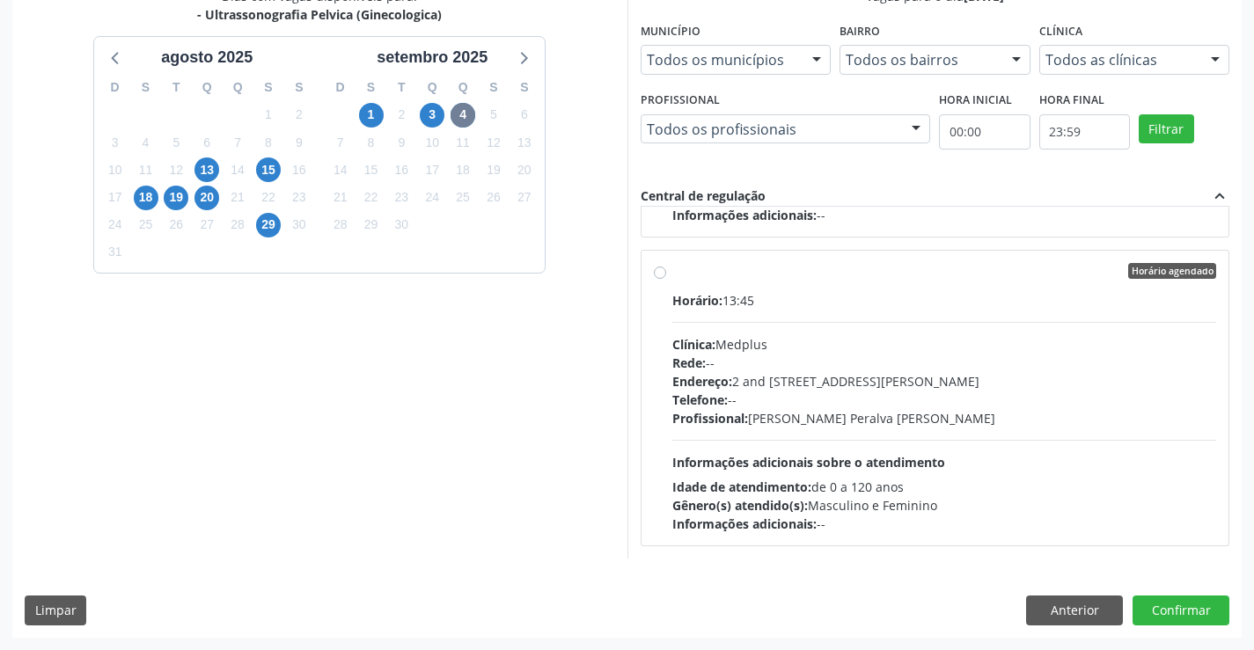
click at [945, 409] on div "Profissional: [PERSON_NAME] Peralva [PERSON_NAME]" at bounding box center [944, 418] width 545 height 18
click at [666, 279] on input "Horário agendado Horário: 13:45 Clínica: Medplus Rede: -- Endereço: 2 and [STRE…" at bounding box center [660, 271] width 12 height 16
radio input "true"
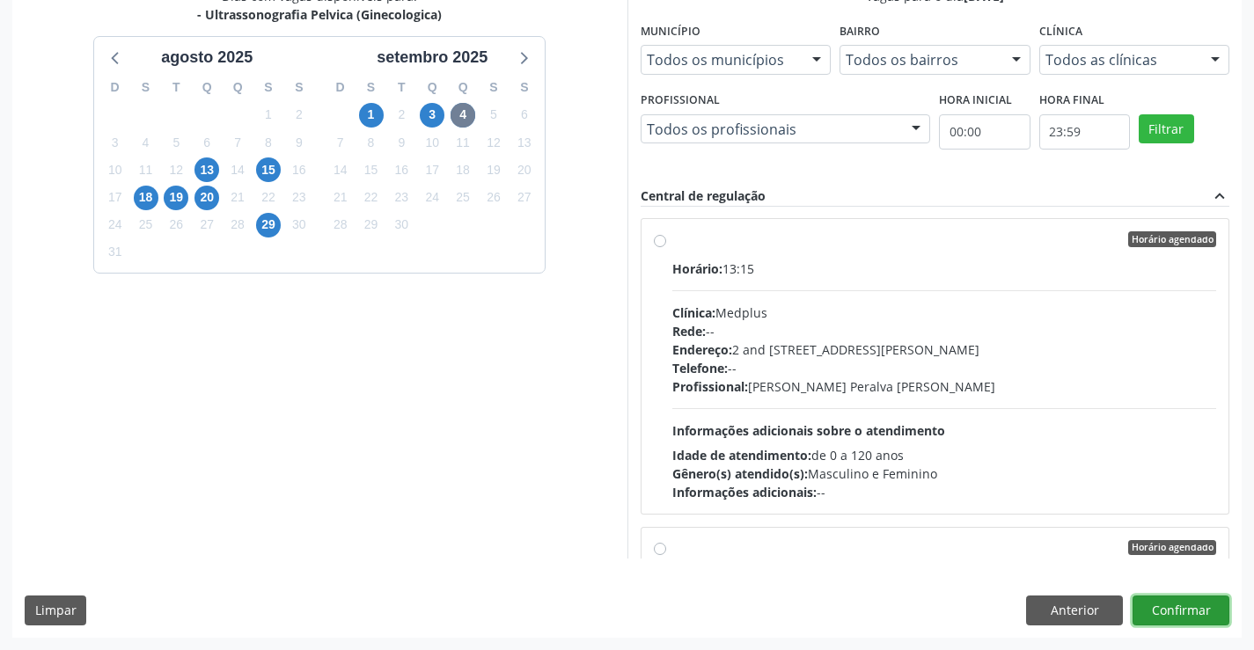
click at [1173, 603] on button "Confirmar" at bounding box center [1180, 611] width 97 height 30
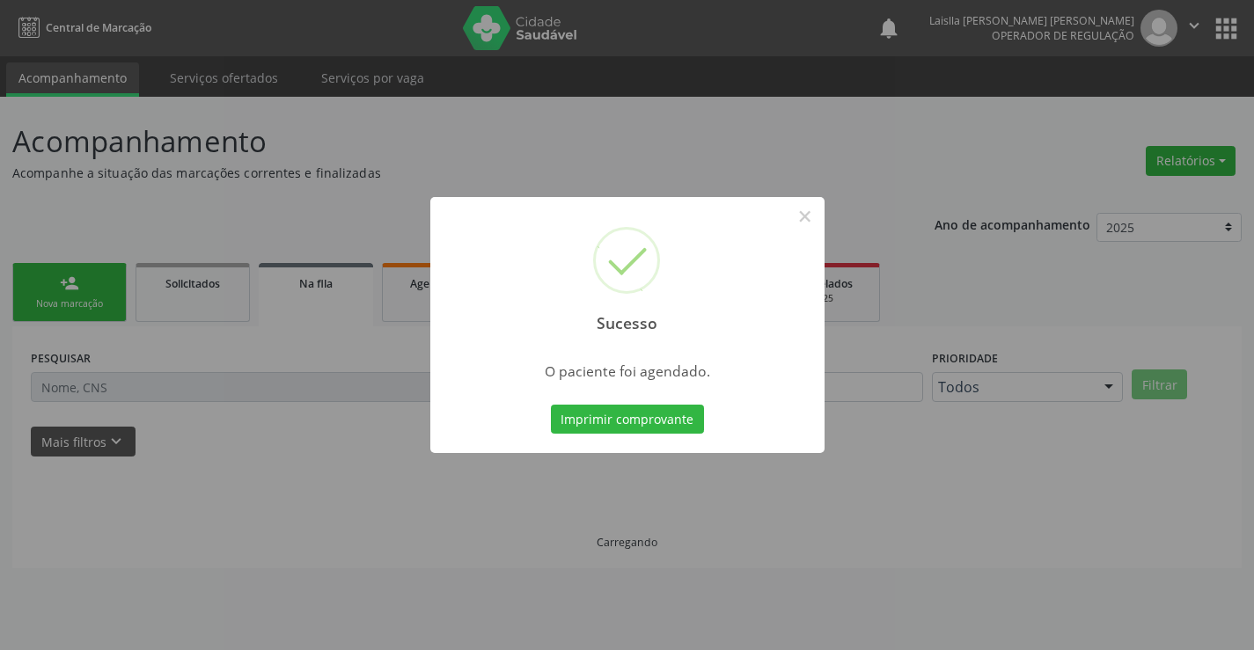
scroll to position [0, 0]
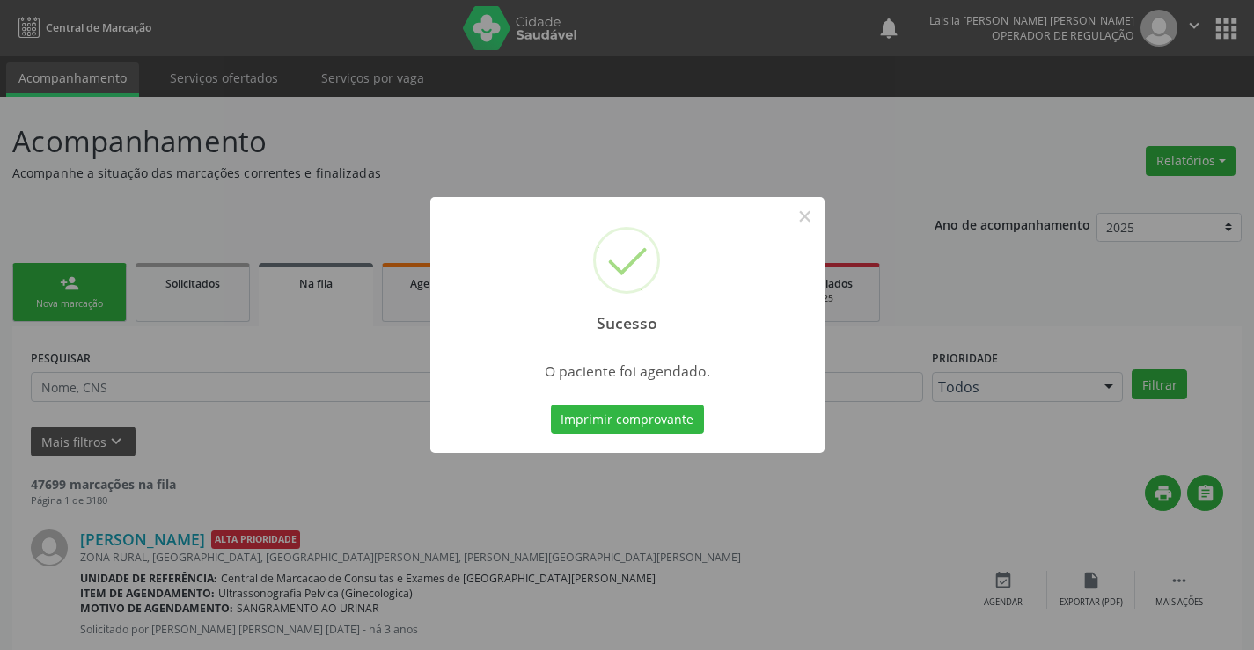
click at [551, 405] on button "Imprimir comprovante" at bounding box center [627, 420] width 153 height 30
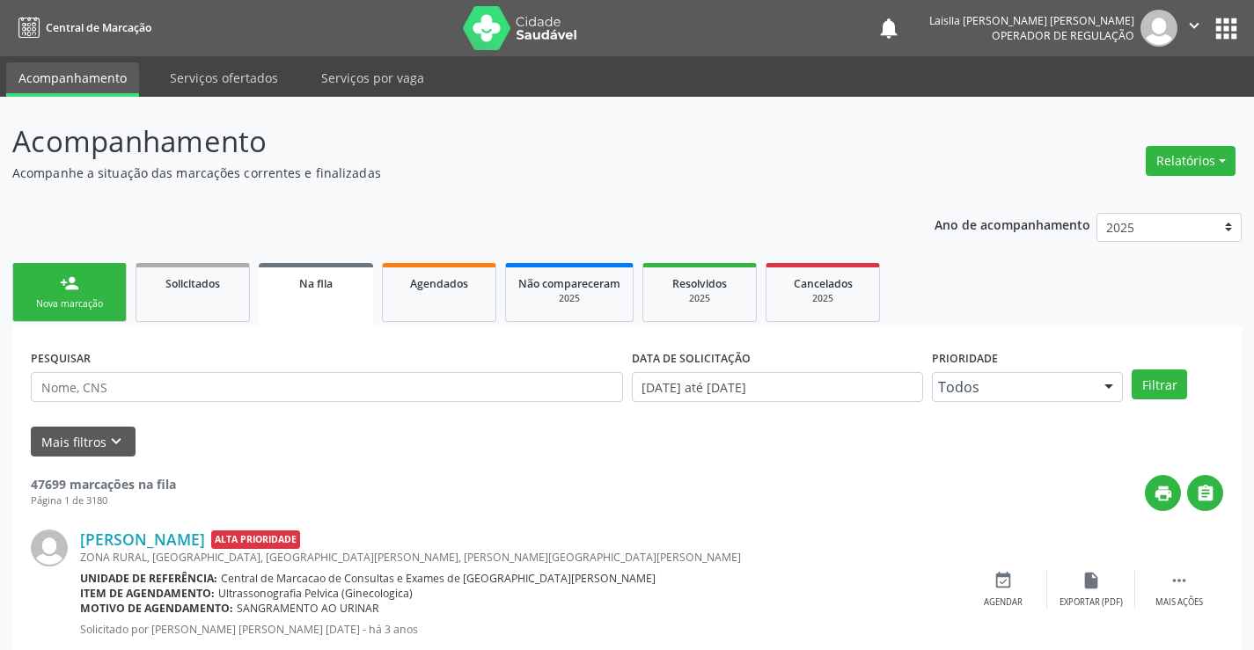
click at [1187, 17] on icon "" at bounding box center [1193, 25] width 19 height 19
click at [1136, 100] on link "Sair" at bounding box center [1148, 107] width 121 height 25
